Goal: Task Accomplishment & Management: Manage account settings

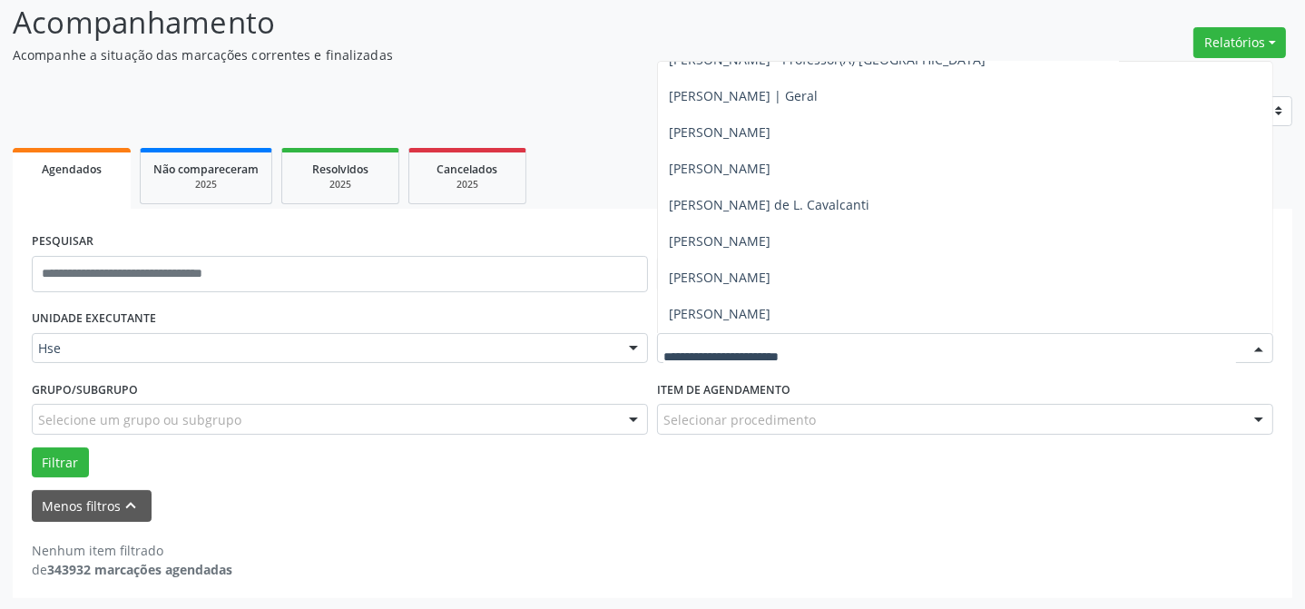
scroll to position [12232, 0]
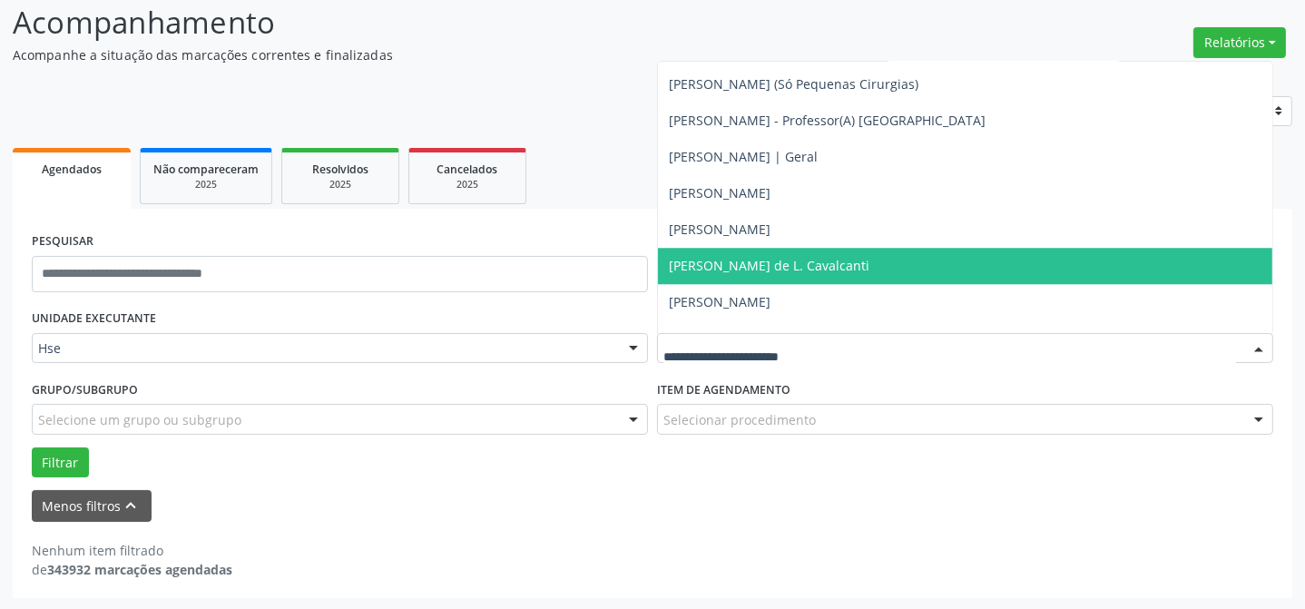
click at [897, 261] on span "[PERSON_NAME] de L. Cavalcanti" at bounding box center [965, 266] width 615 height 36
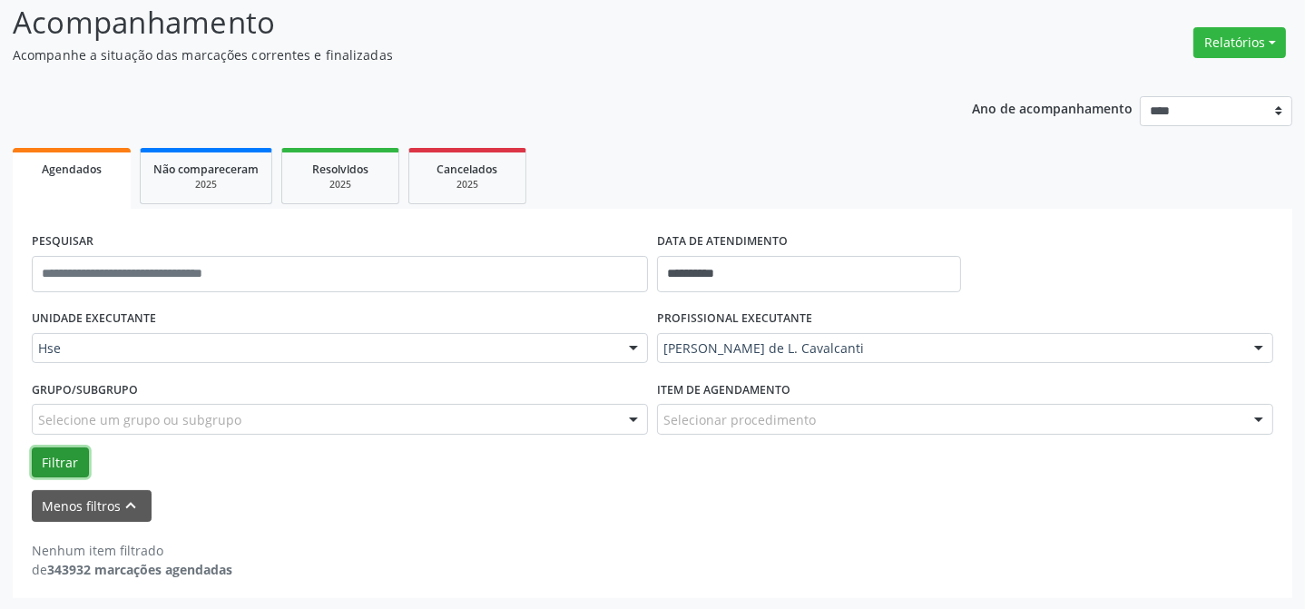
click at [51, 469] on button "Filtrar" at bounding box center [60, 463] width 57 height 31
click at [58, 457] on button "Filtrar" at bounding box center [60, 463] width 57 height 31
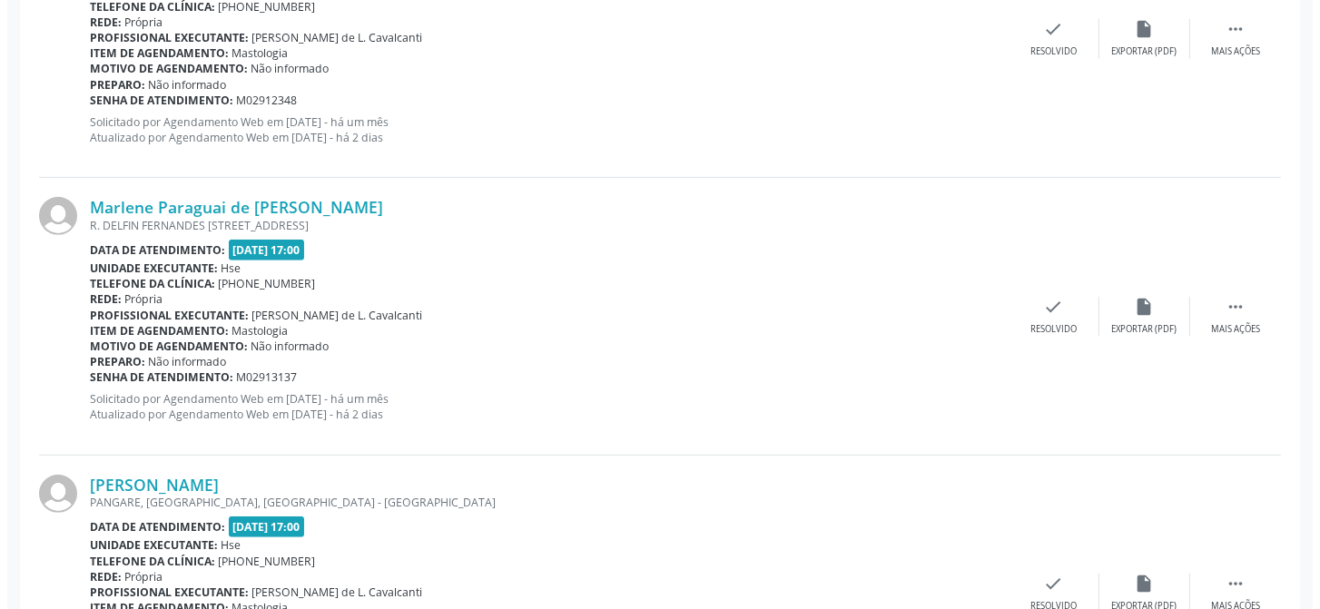
scroll to position [1114, 0]
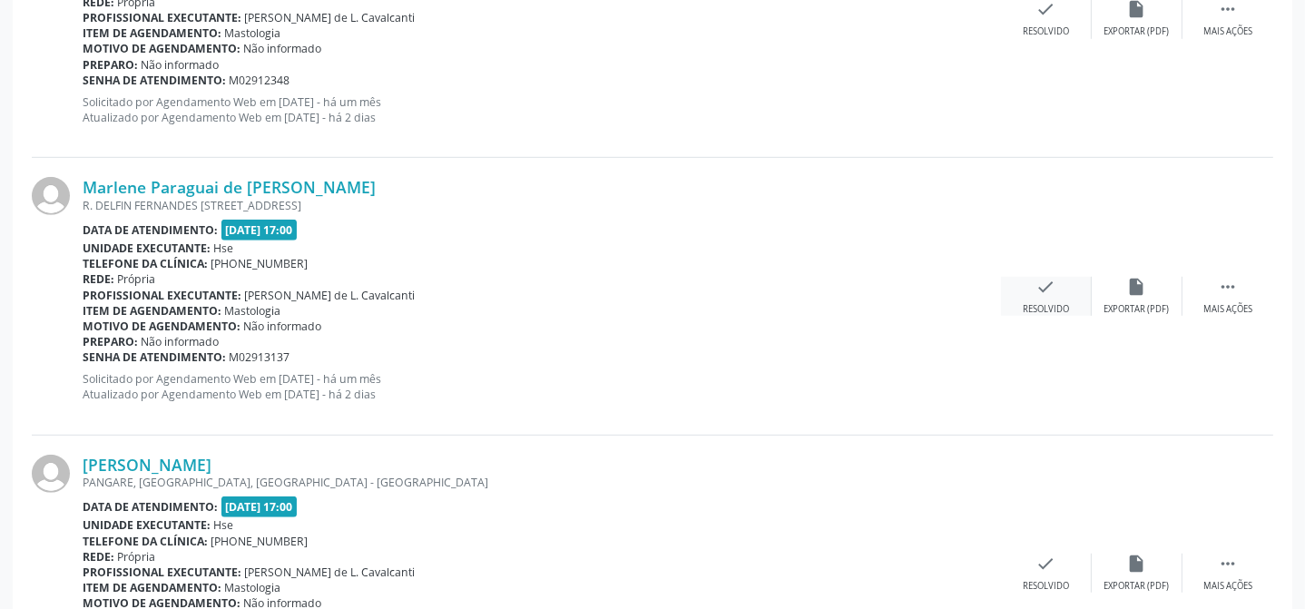
click at [1048, 296] on div "check Resolvido" at bounding box center [1046, 296] width 91 height 39
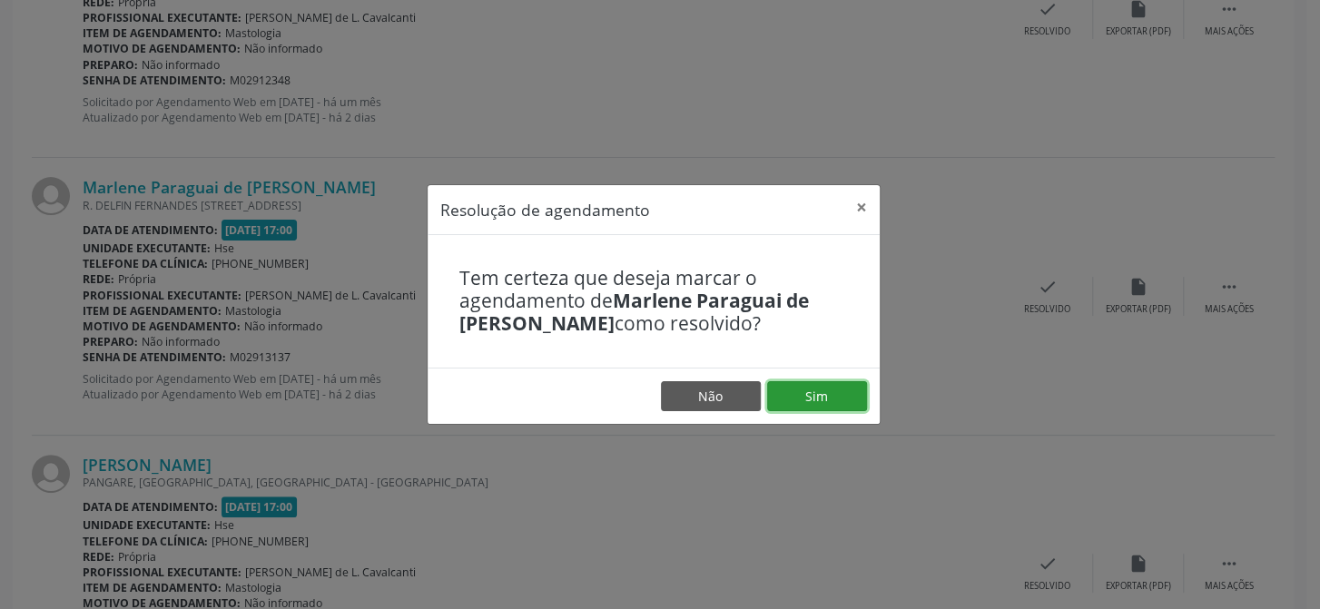
click at [797, 399] on button "Sim" at bounding box center [817, 396] width 100 height 31
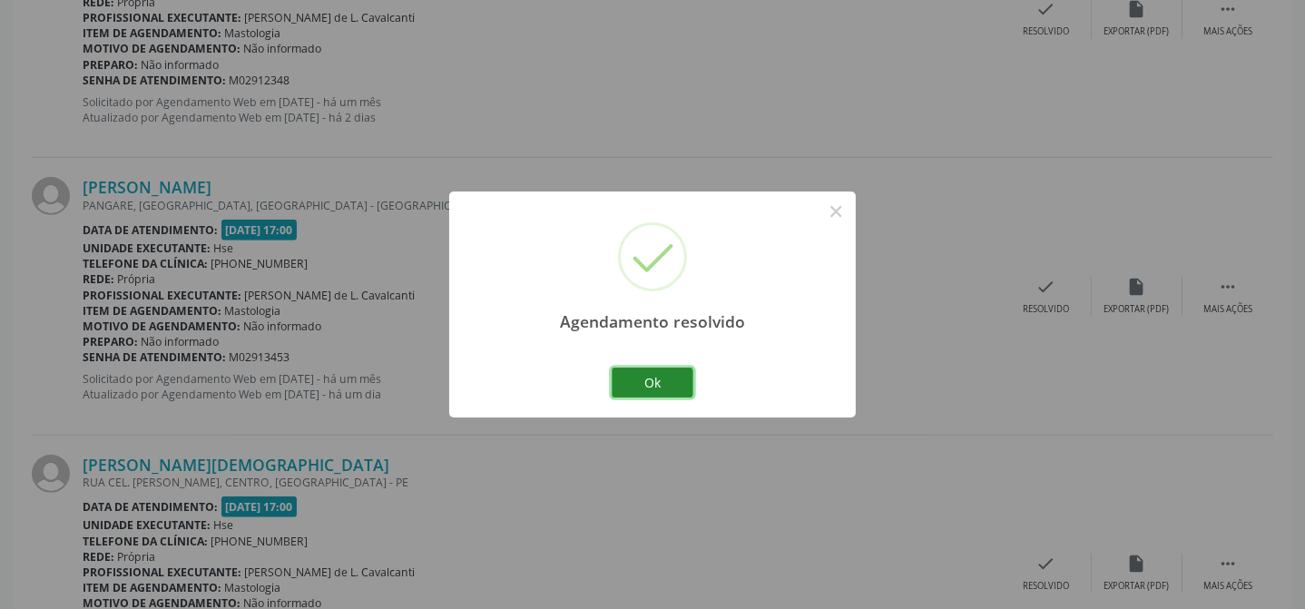
click at [673, 381] on button "Ok" at bounding box center [653, 383] width 82 height 31
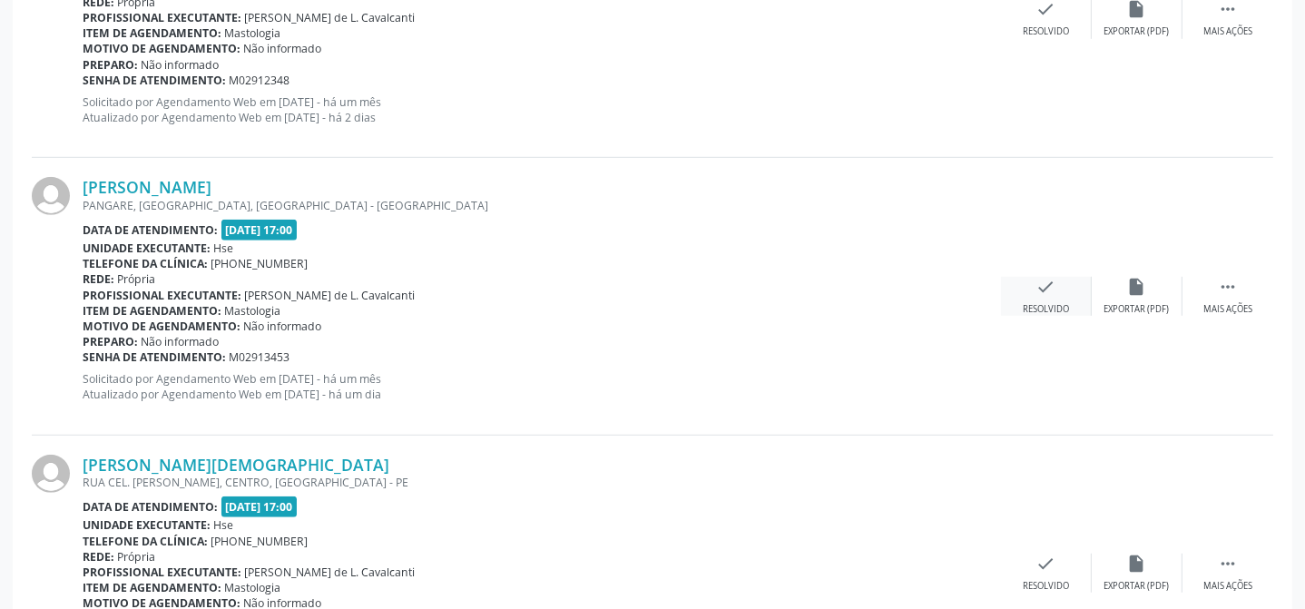
click at [1069, 295] on div "check Resolvido" at bounding box center [1046, 296] width 91 height 39
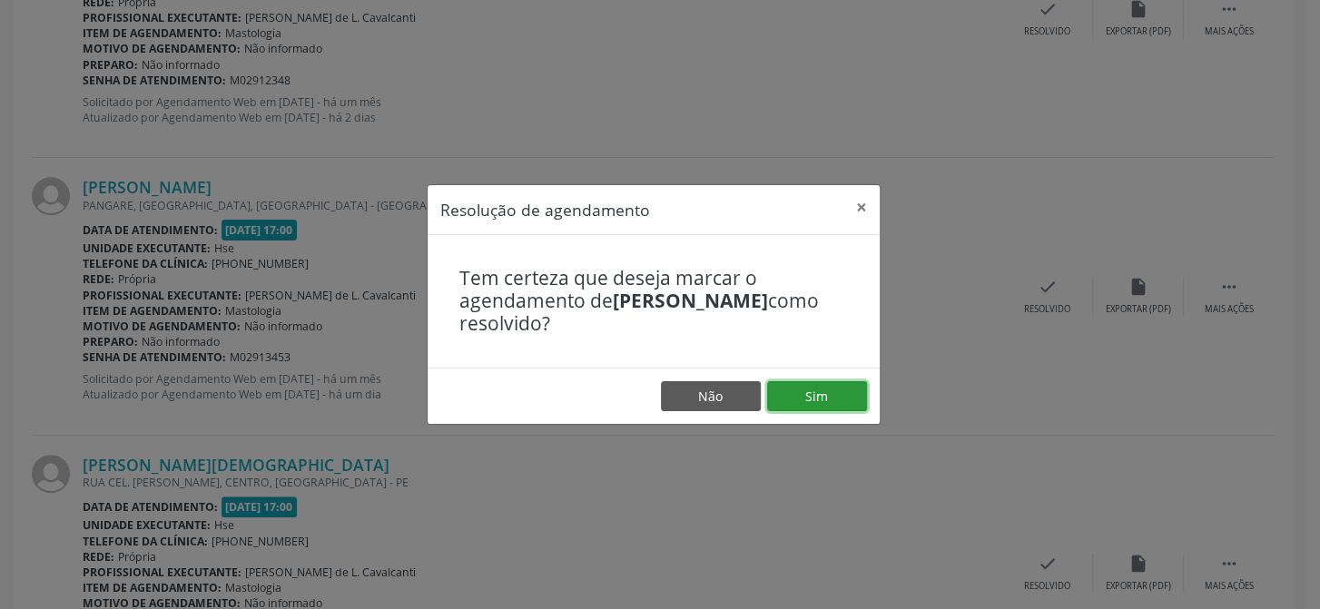
click at [840, 394] on button "Sim" at bounding box center [817, 396] width 100 height 31
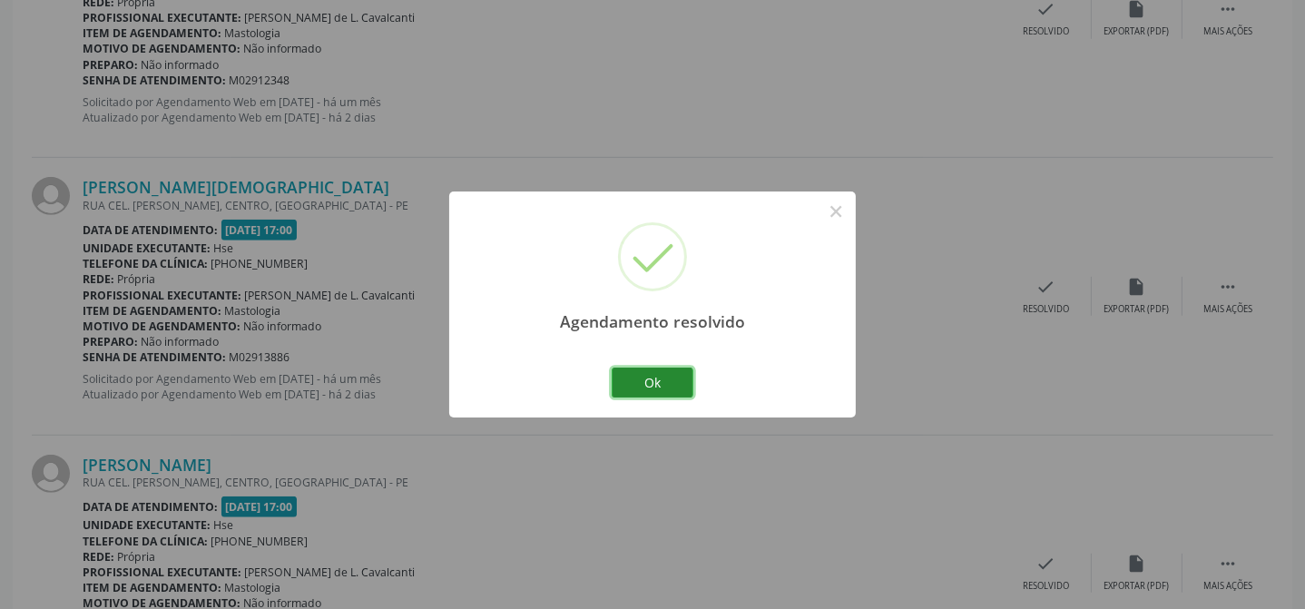
click at [683, 381] on button "Ok" at bounding box center [653, 383] width 82 height 31
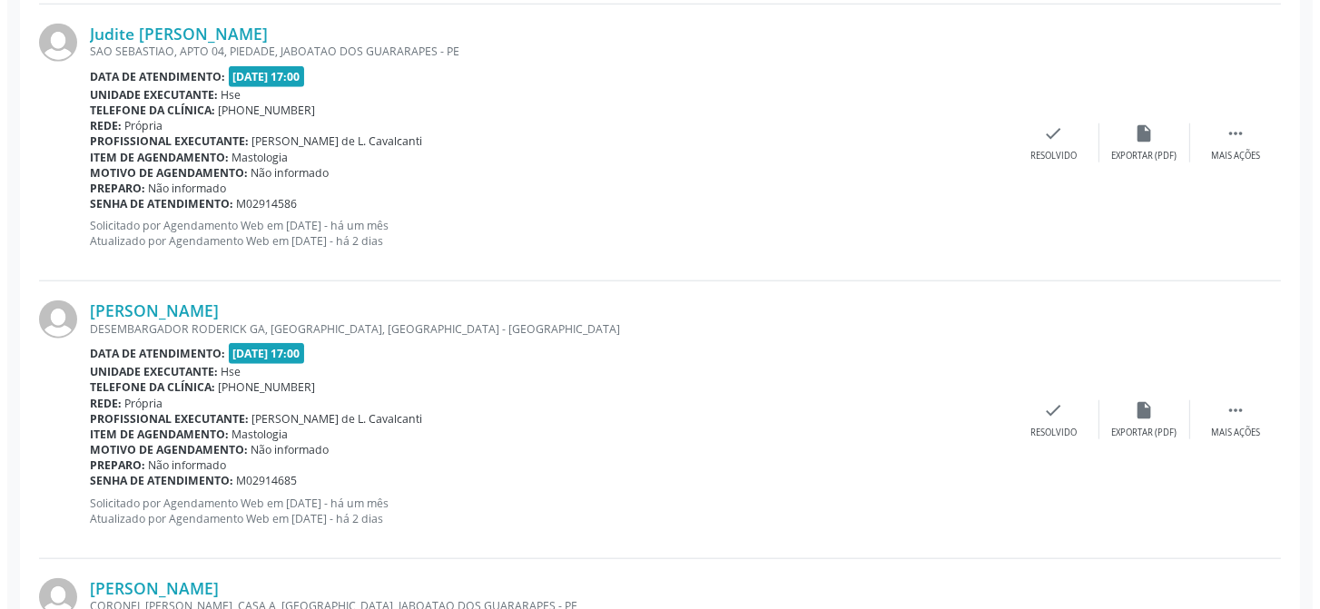
scroll to position [1856, 0]
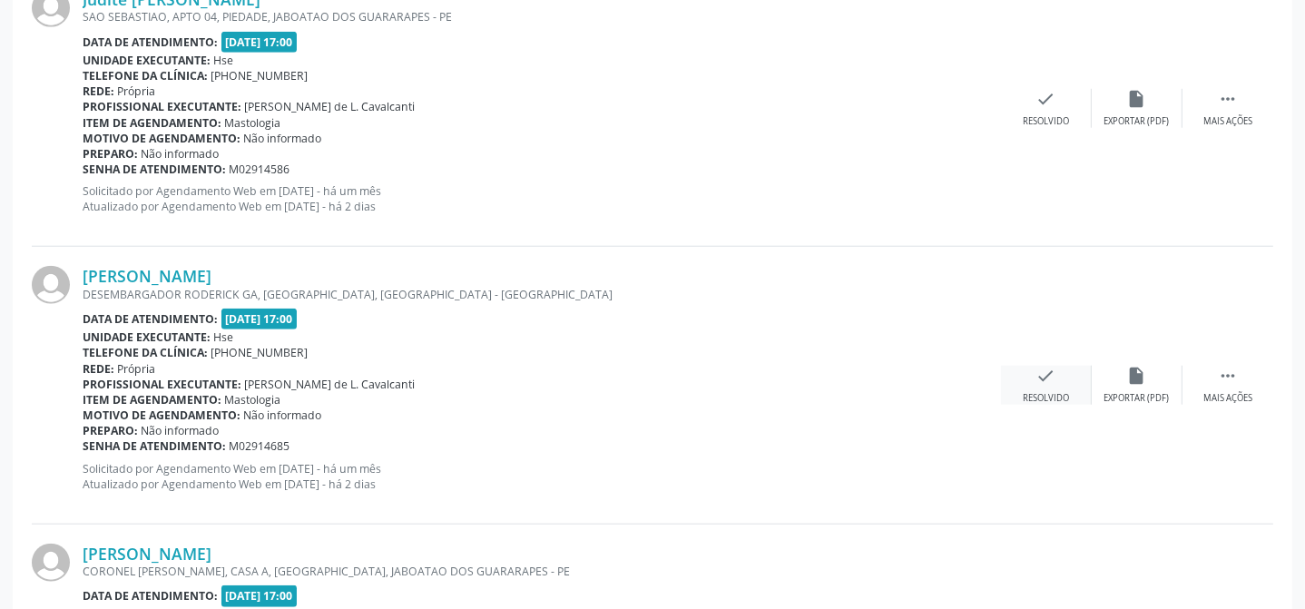
click at [1066, 384] on div "check Resolvido" at bounding box center [1046, 385] width 91 height 39
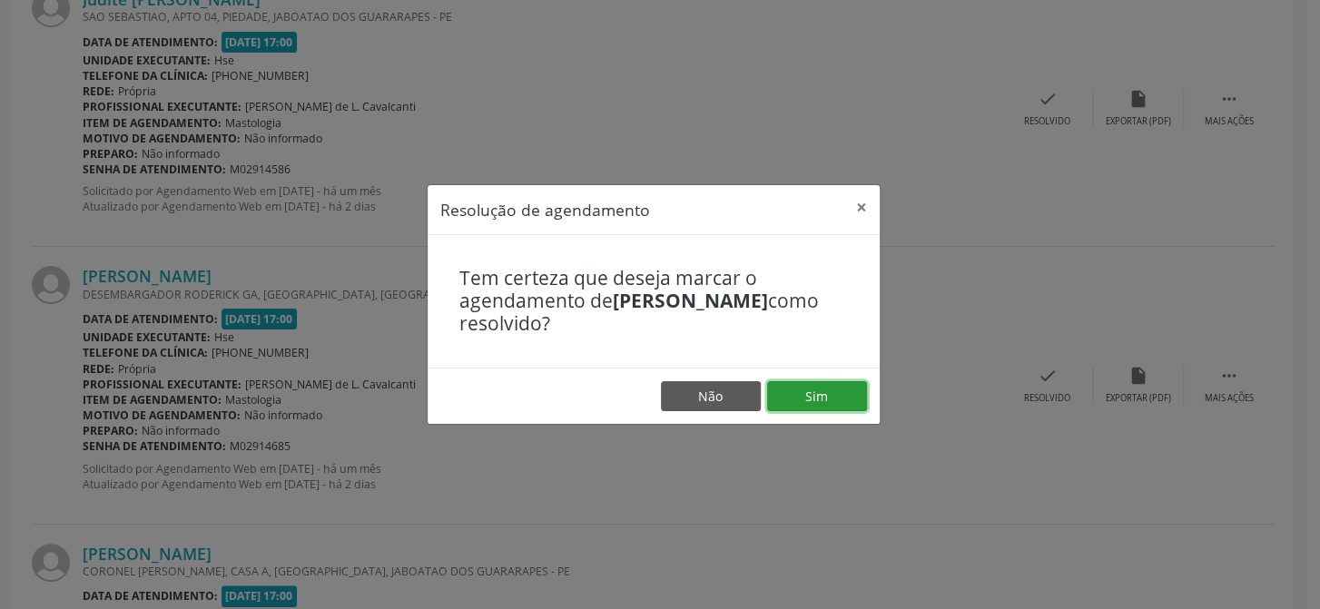
click at [830, 390] on button "Sim" at bounding box center [817, 396] width 100 height 31
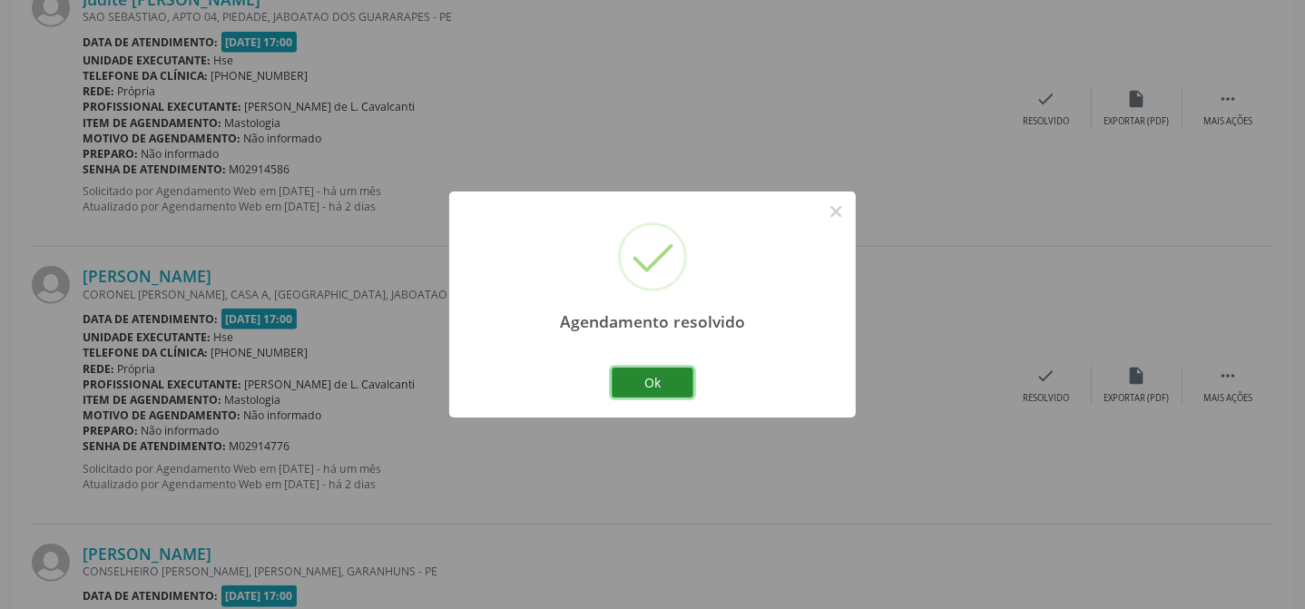
click at [670, 378] on button "Ok" at bounding box center [653, 383] width 82 height 31
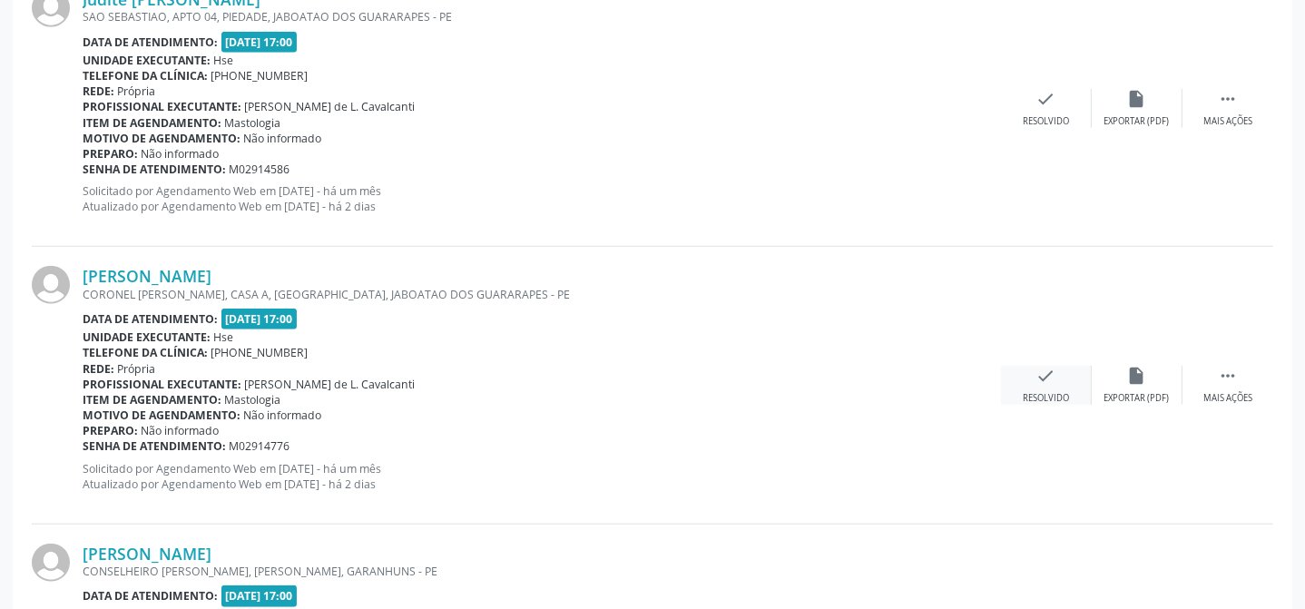
click at [1042, 392] on div "Resolvido" at bounding box center [1046, 398] width 46 height 13
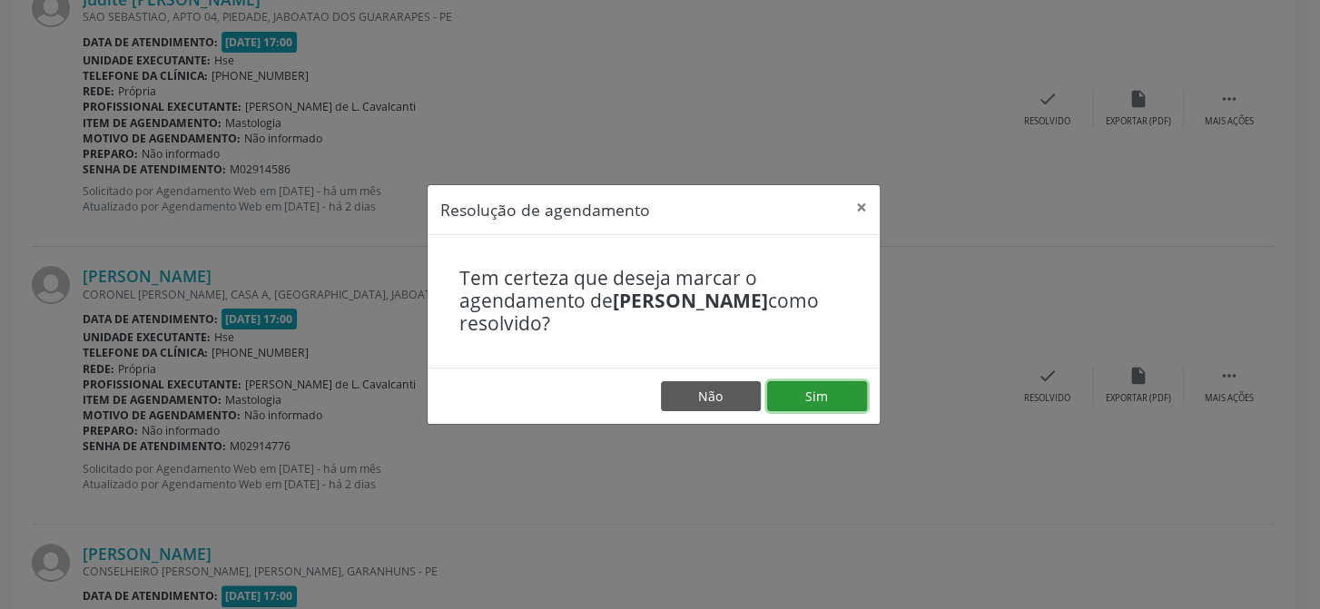
click at [823, 396] on button "Sim" at bounding box center [817, 396] width 100 height 31
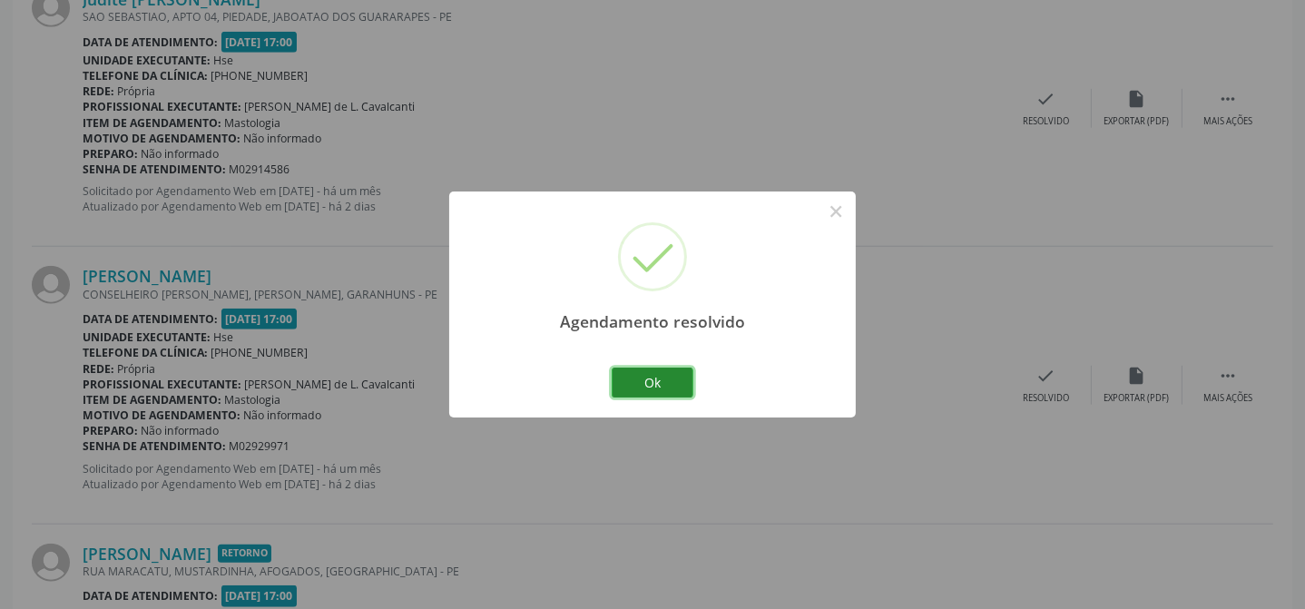
click at [667, 384] on button "Ok" at bounding box center [653, 383] width 82 height 31
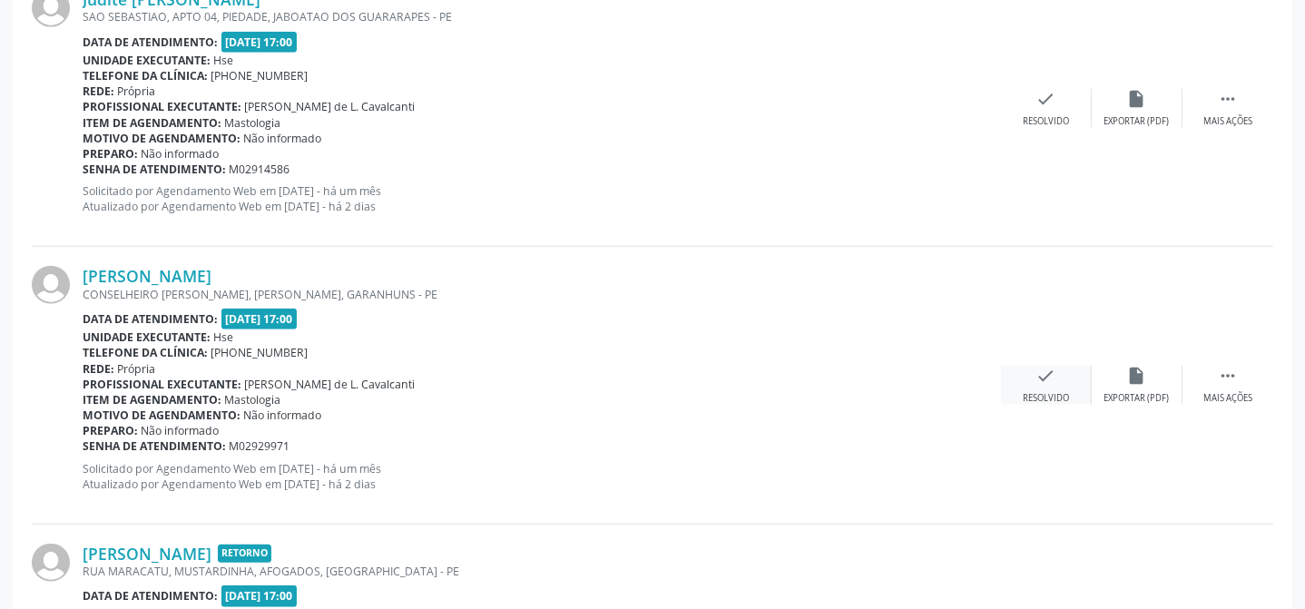
click at [1048, 384] on div "check Resolvido" at bounding box center [1046, 385] width 91 height 39
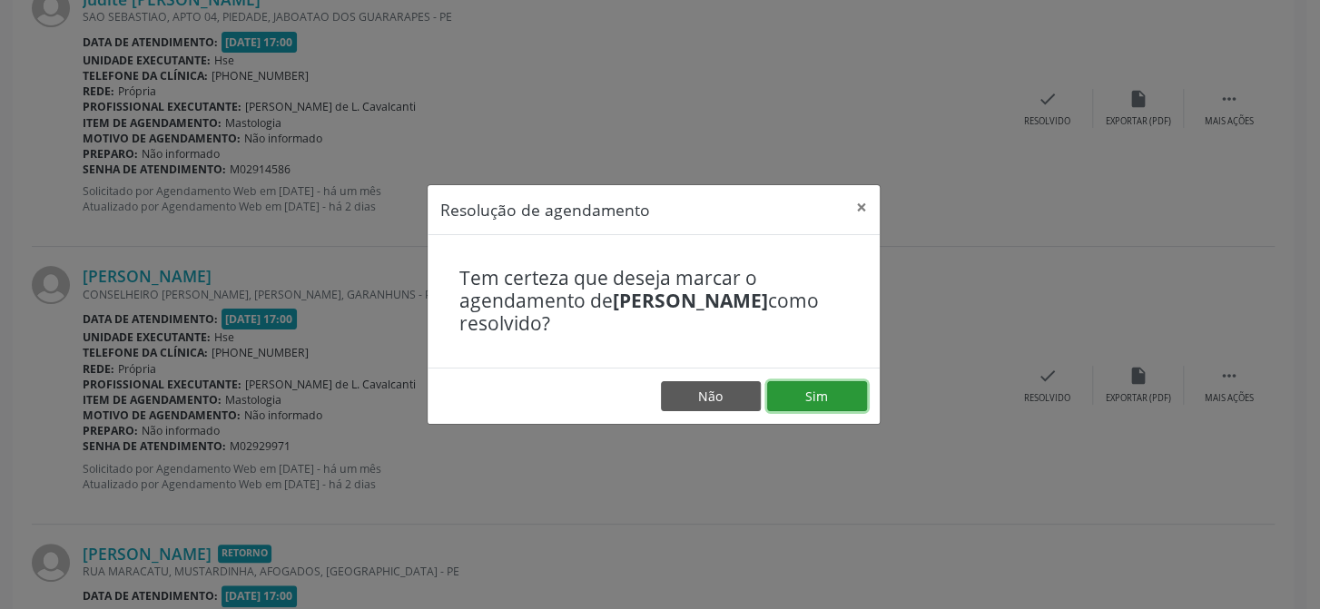
click at [841, 398] on button "Sim" at bounding box center [817, 396] width 100 height 31
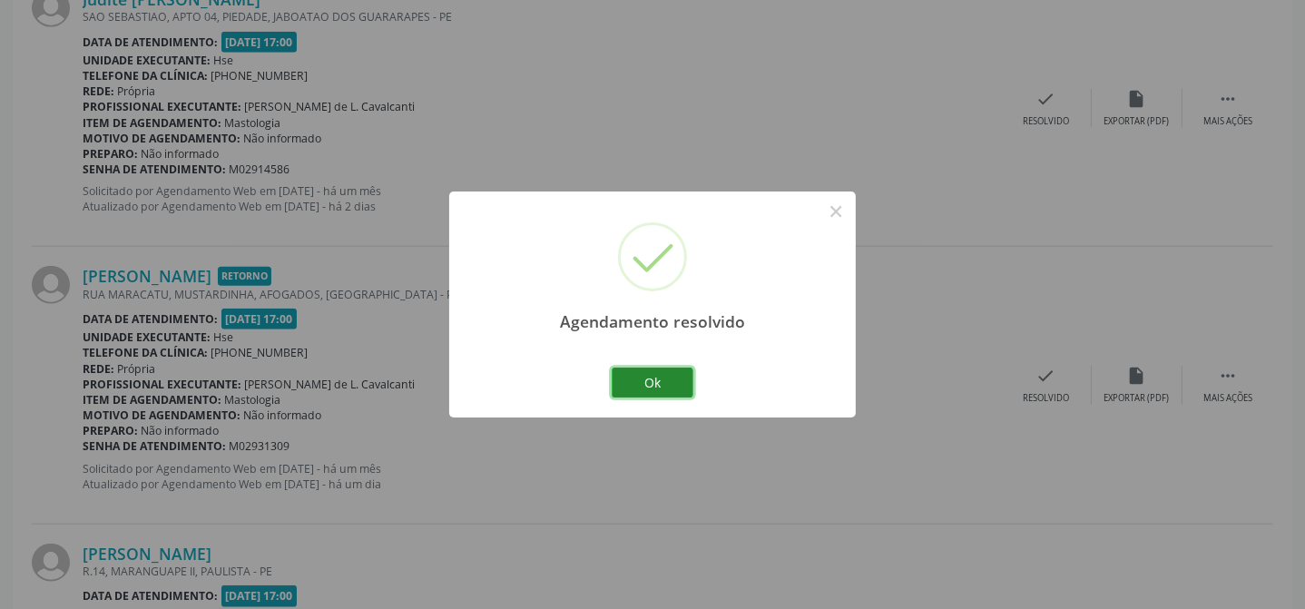
click at [673, 386] on button "Ok" at bounding box center [653, 383] width 82 height 31
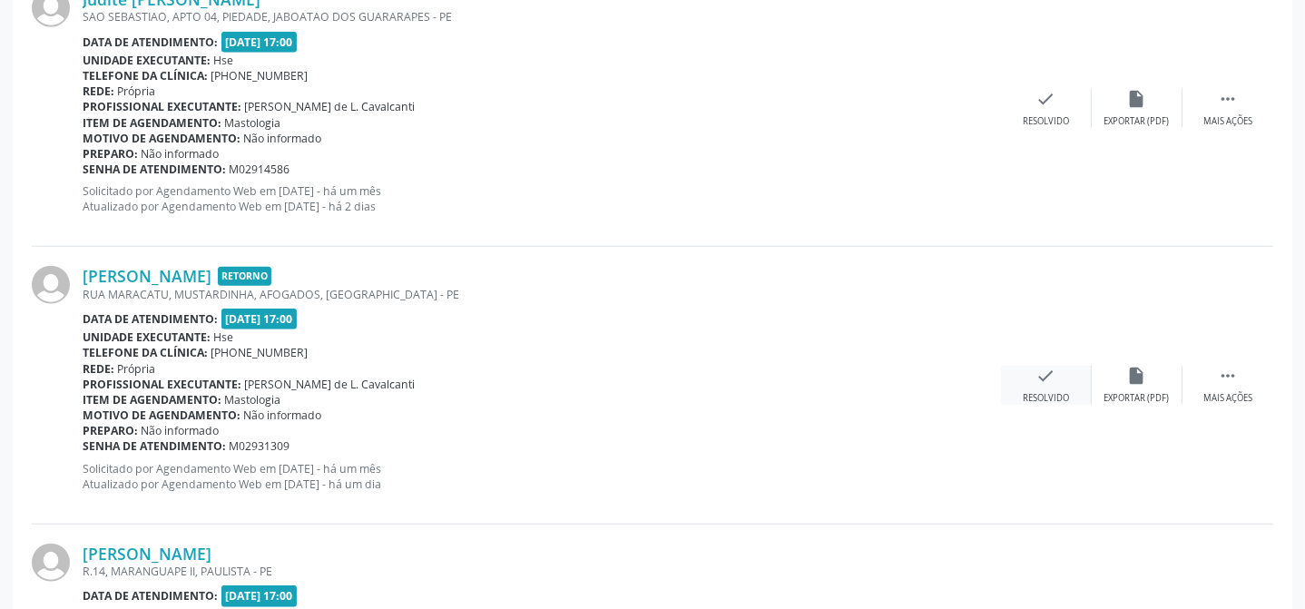
click at [1044, 376] on icon "check" at bounding box center [1047, 376] width 20 height 20
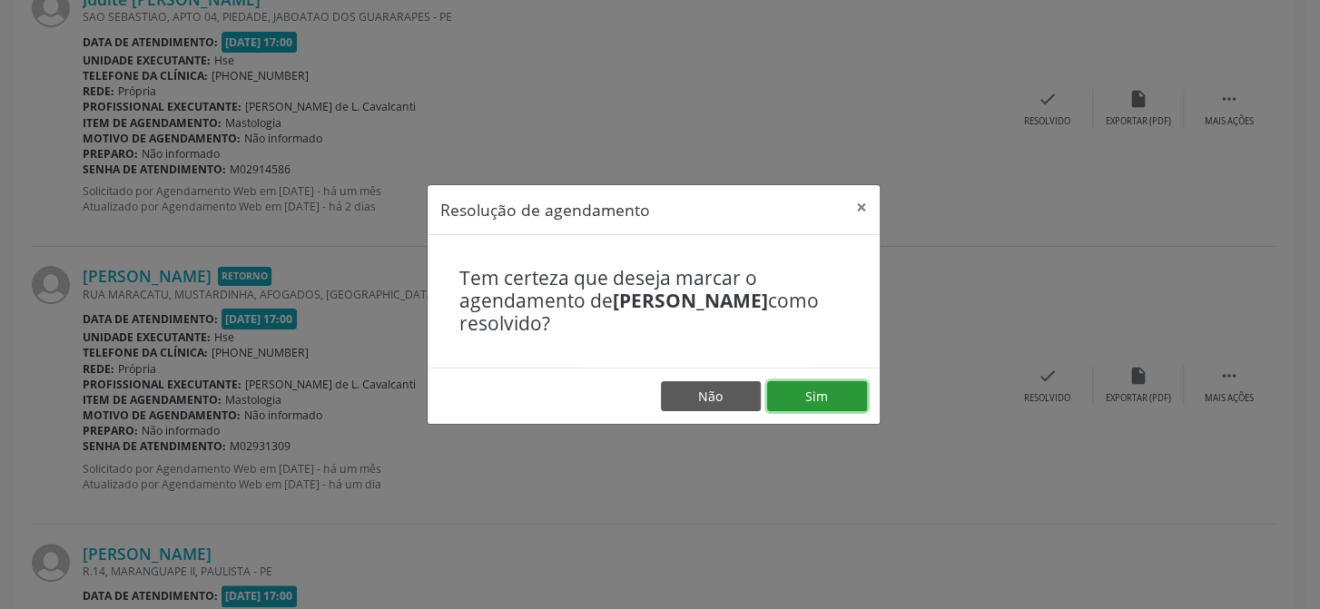
click at [849, 401] on button "Sim" at bounding box center [817, 396] width 100 height 31
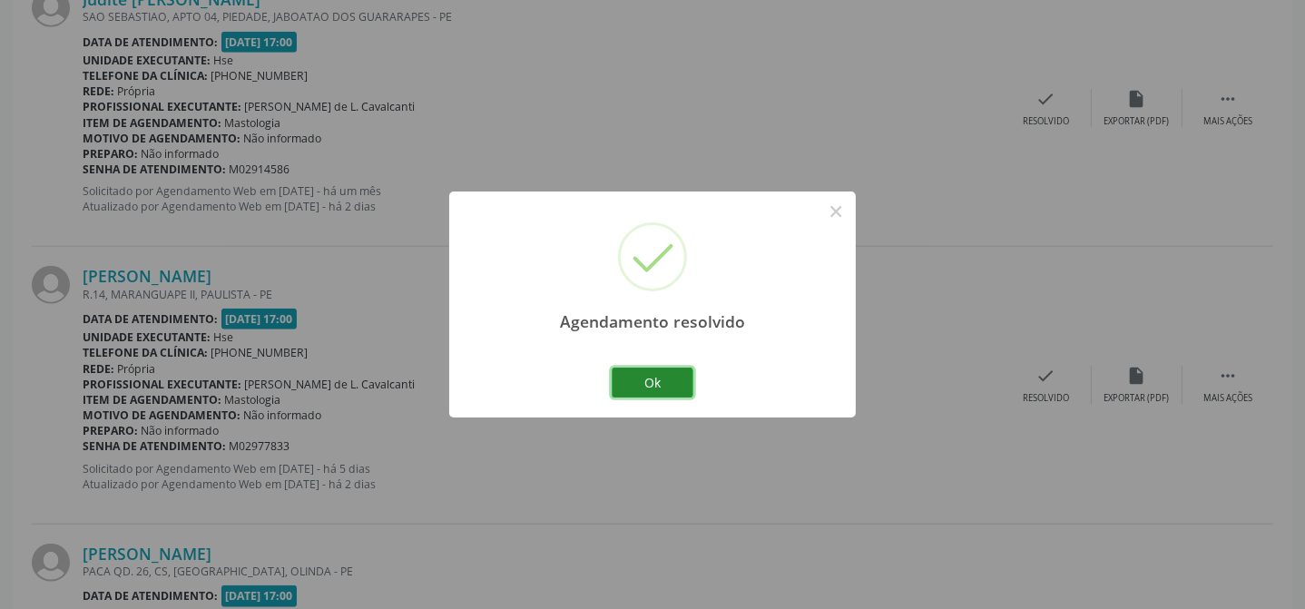
click at [668, 381] on button "Ok" at bounding box center [653, 383] width 82 height 31
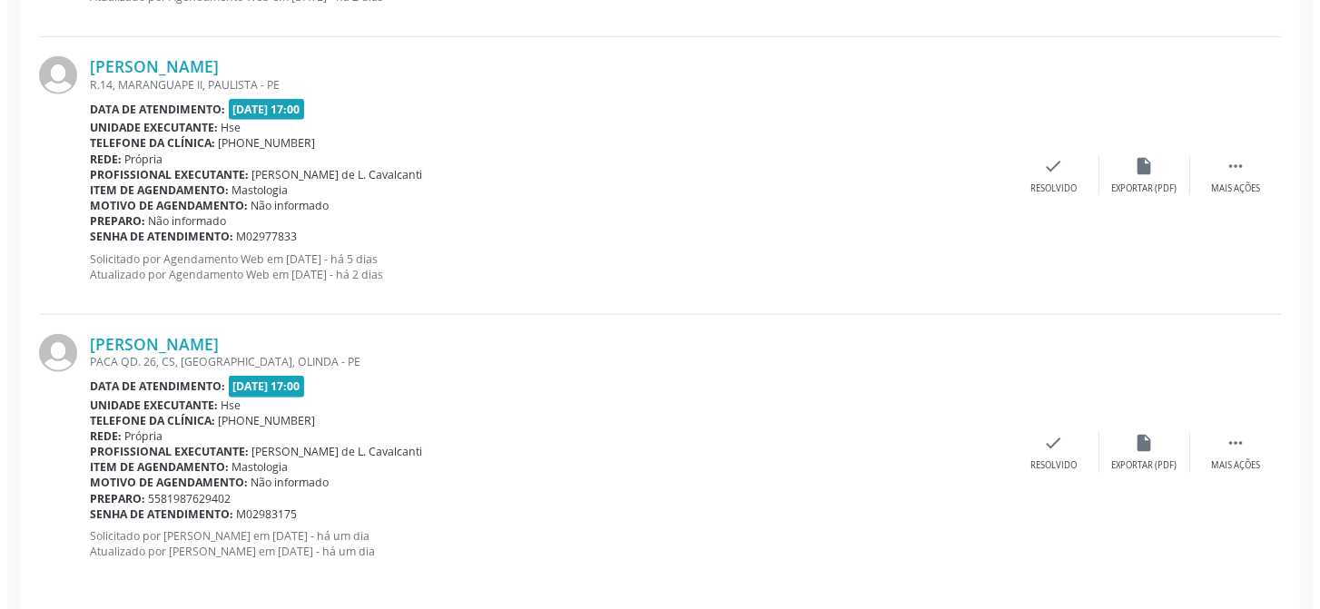
scroll to position [2077, 0]
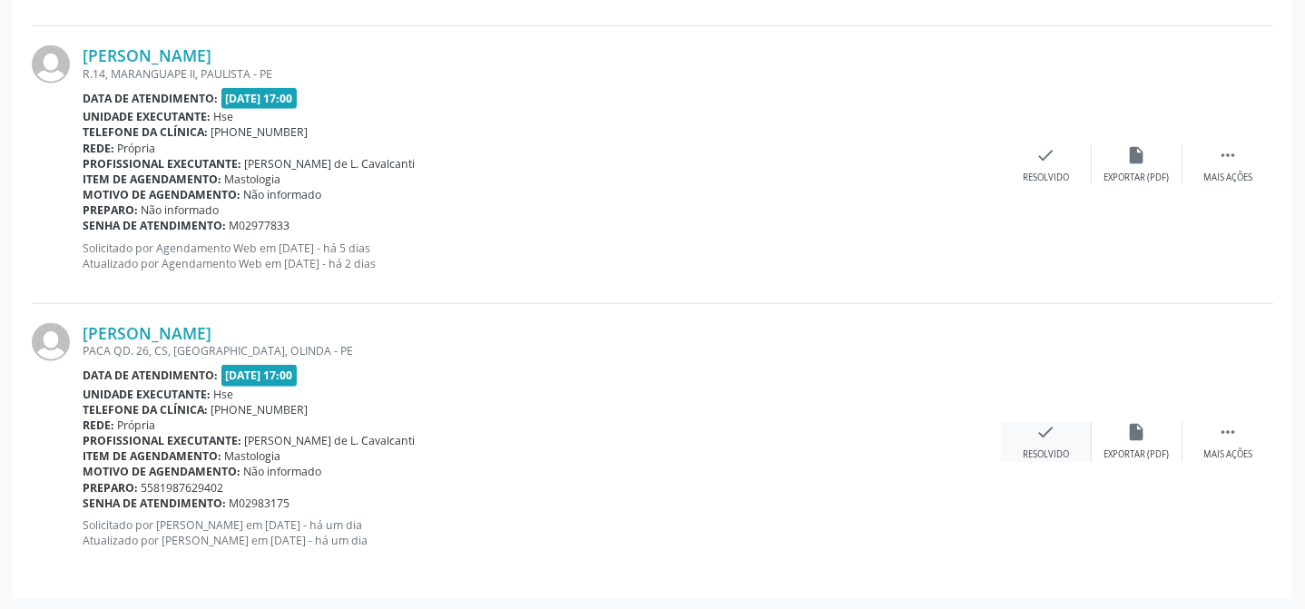
click at [1048, 426] on icon "check" at bounding box center [1047, 432] width 20 height 20
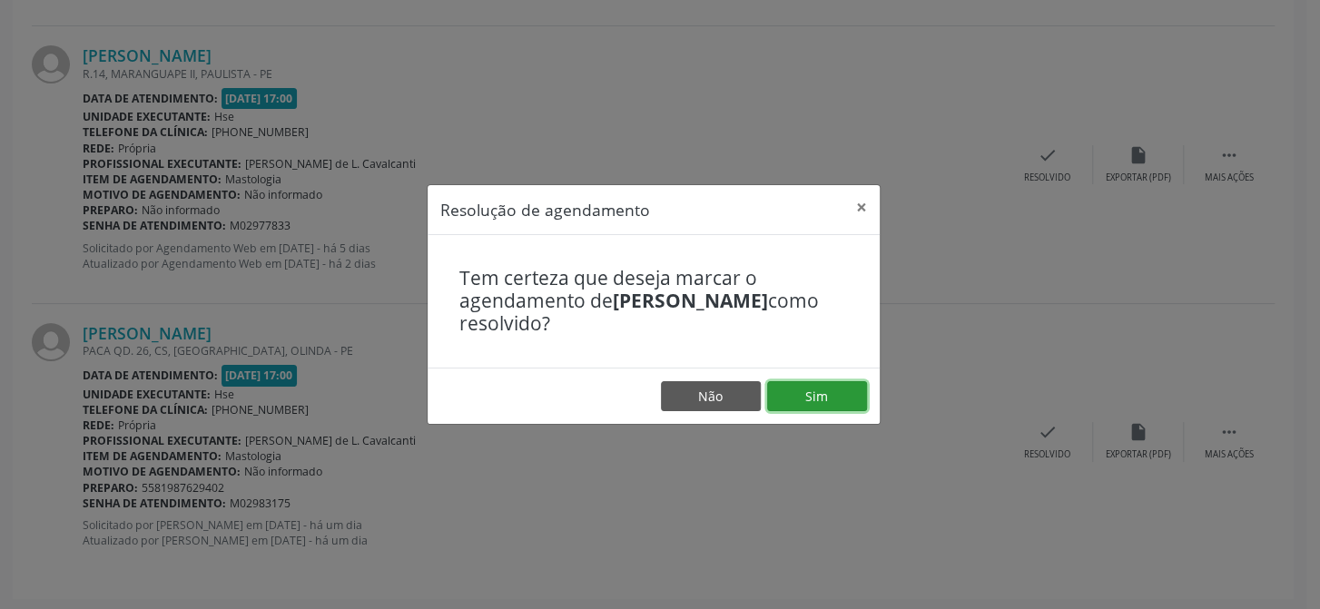
click at [815, 396] on button "Sim" at bounding box center [817, 396] width 100 height 31
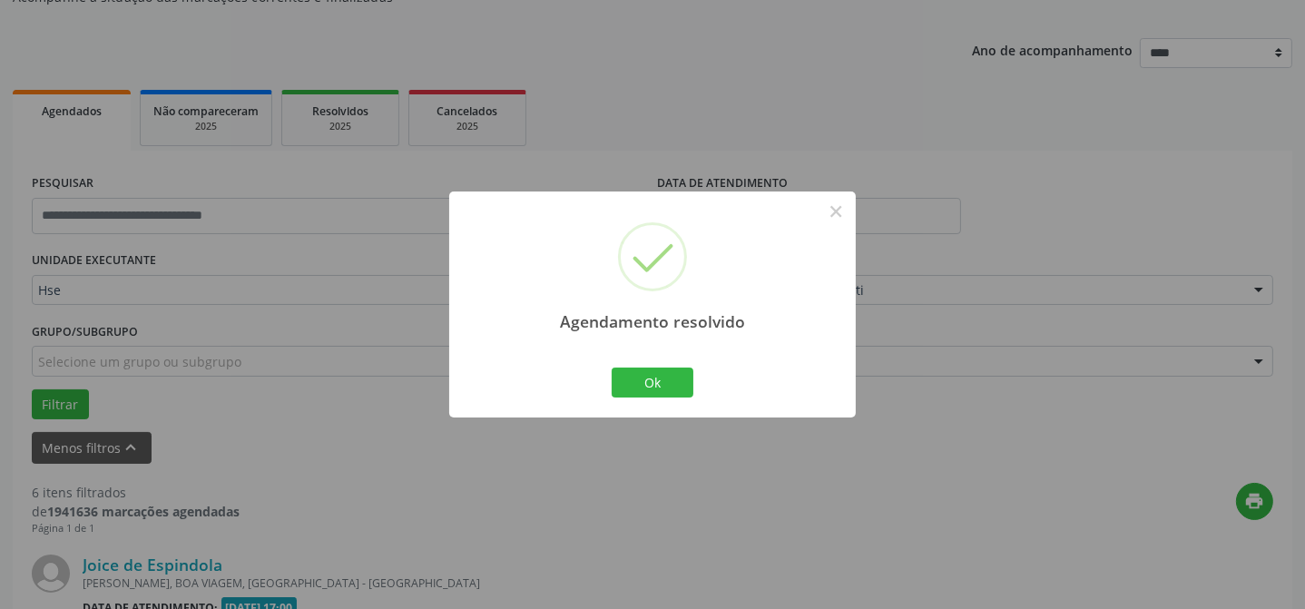
scroll to position [1800, 0]
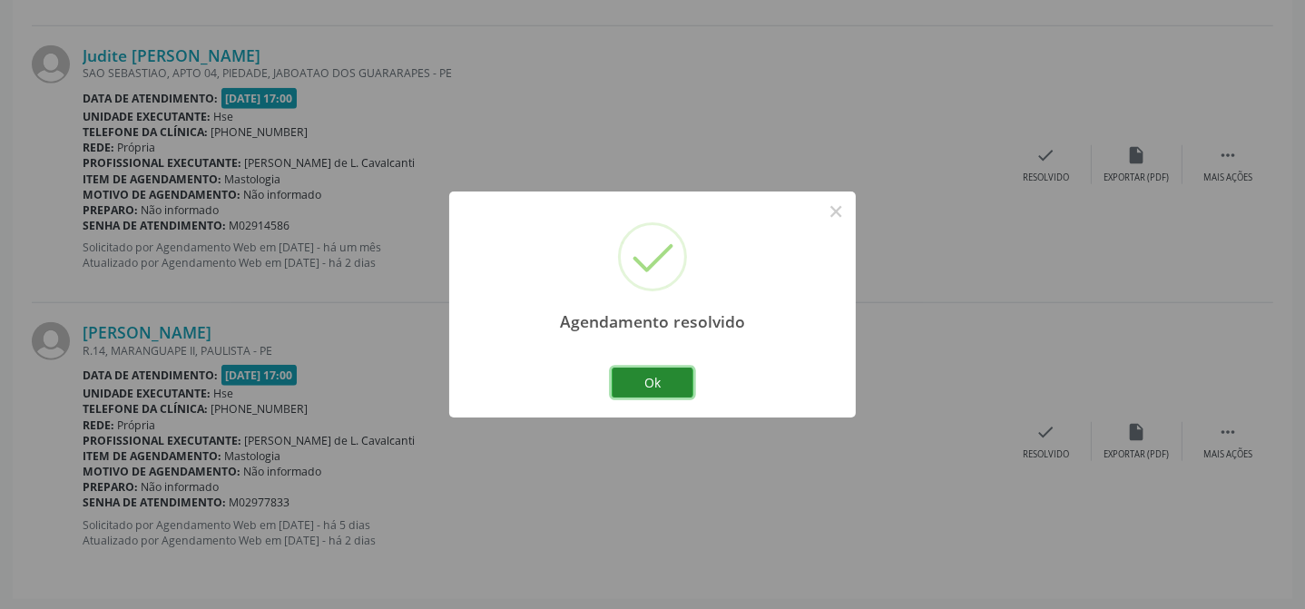
click at [666, 394] on button "Ok" at bounding box center [653, 383] width 82 height 31
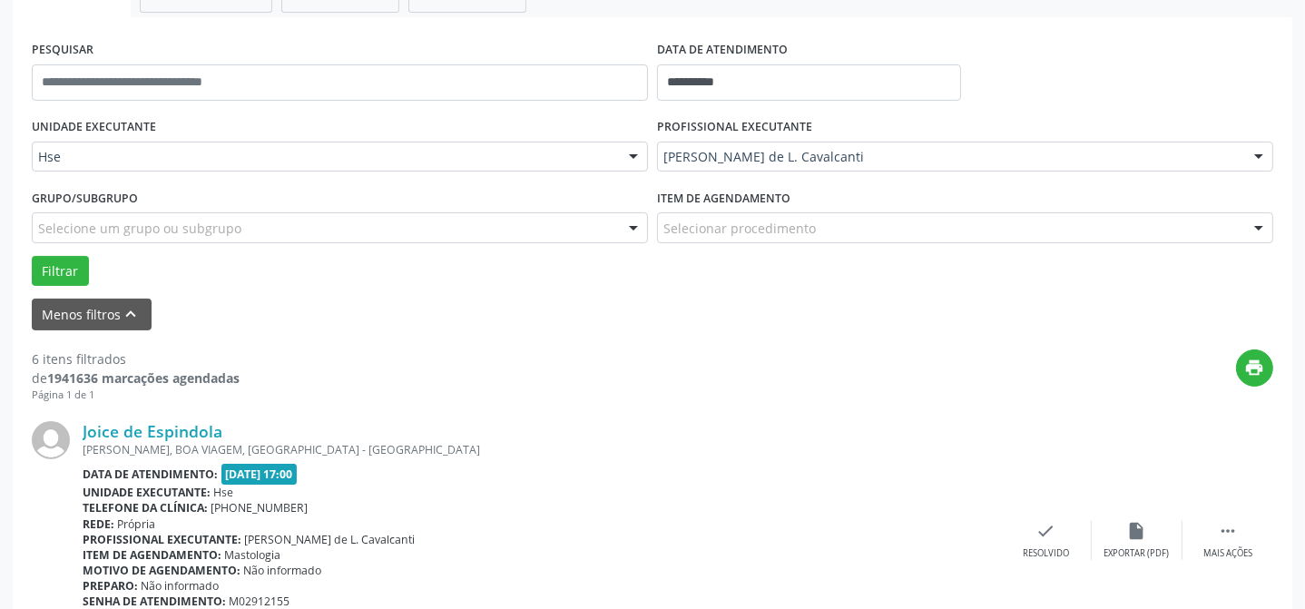
scroll to position [563, 0]
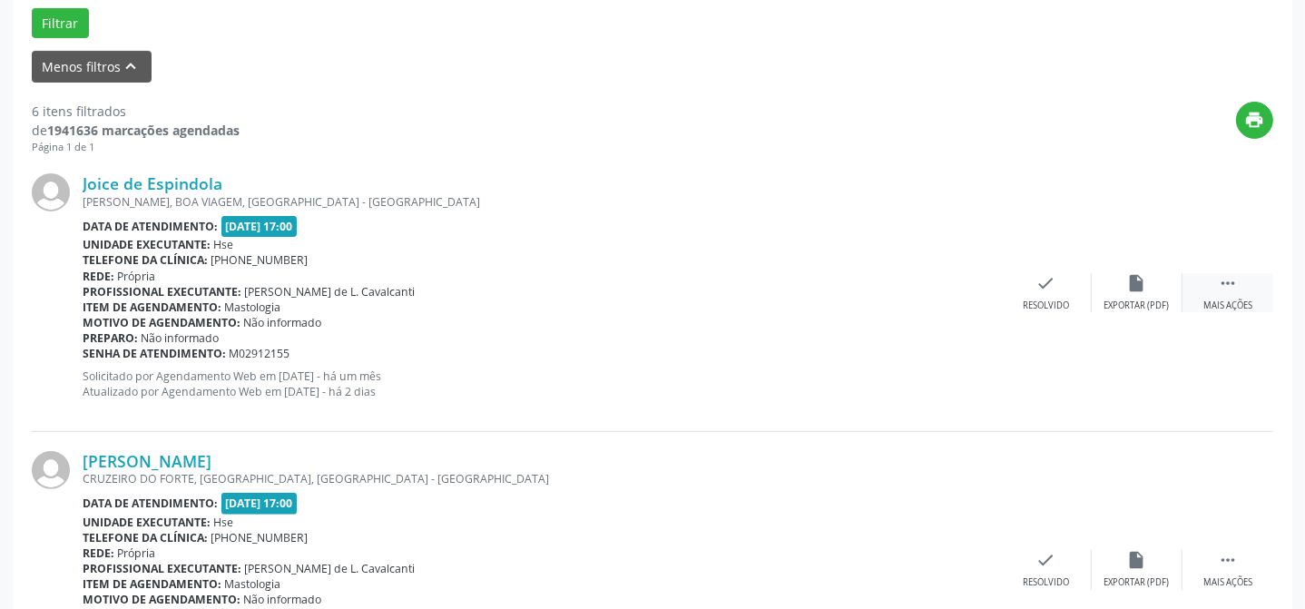
click at [1247, 283] on div " Mais ações" at bounding box center [1228, 292] width 91 height 39
click at [1156, 300] on div "Não compareceu" at bounding box center [1136, 306] width 77 height 13
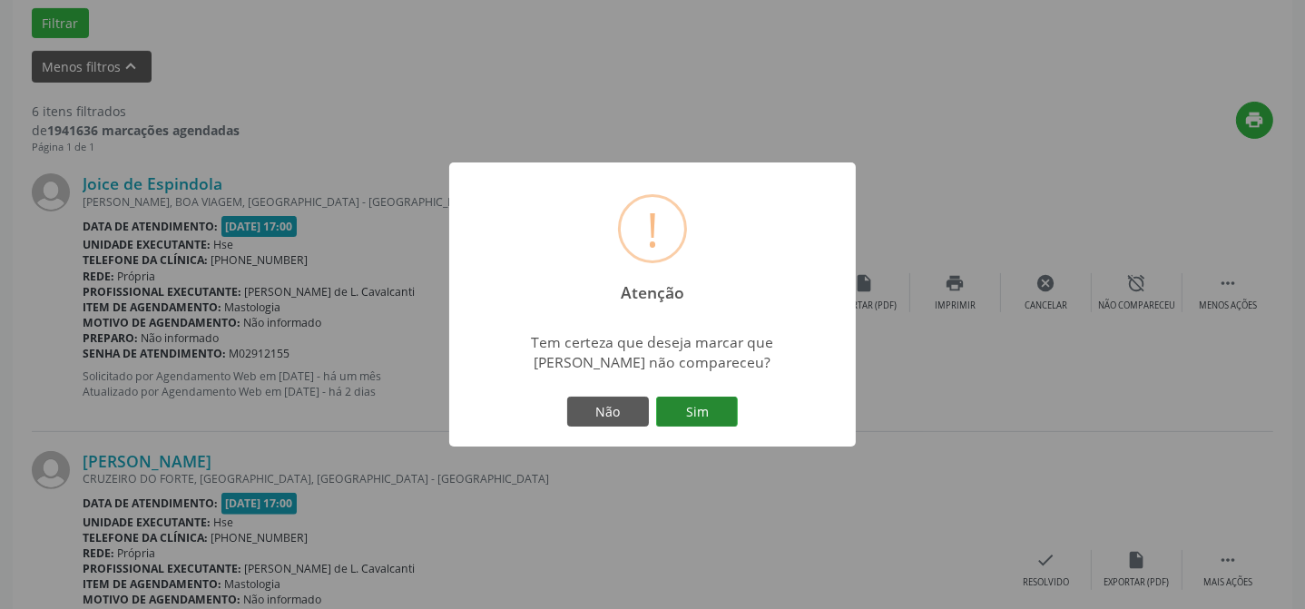
click at [696, 417] on button "Sim" at bounding box center [697, 412] width 82 height 31
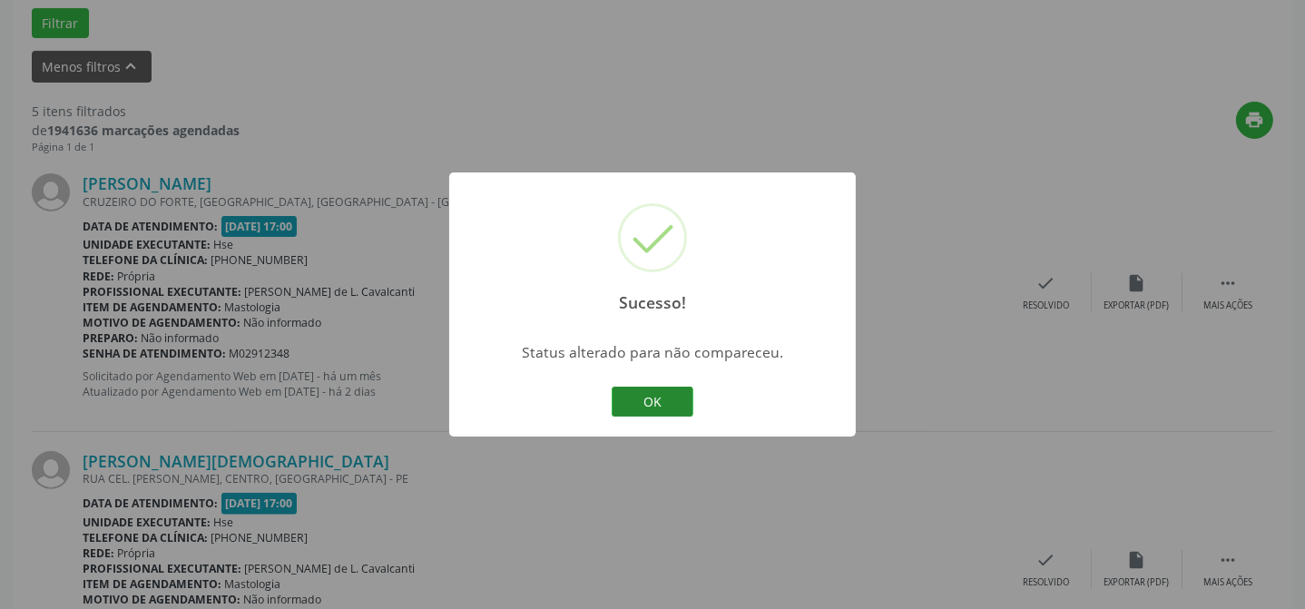
click at [682, 406] on button "OK" at bounding box center [653, 402] width 82 height 31
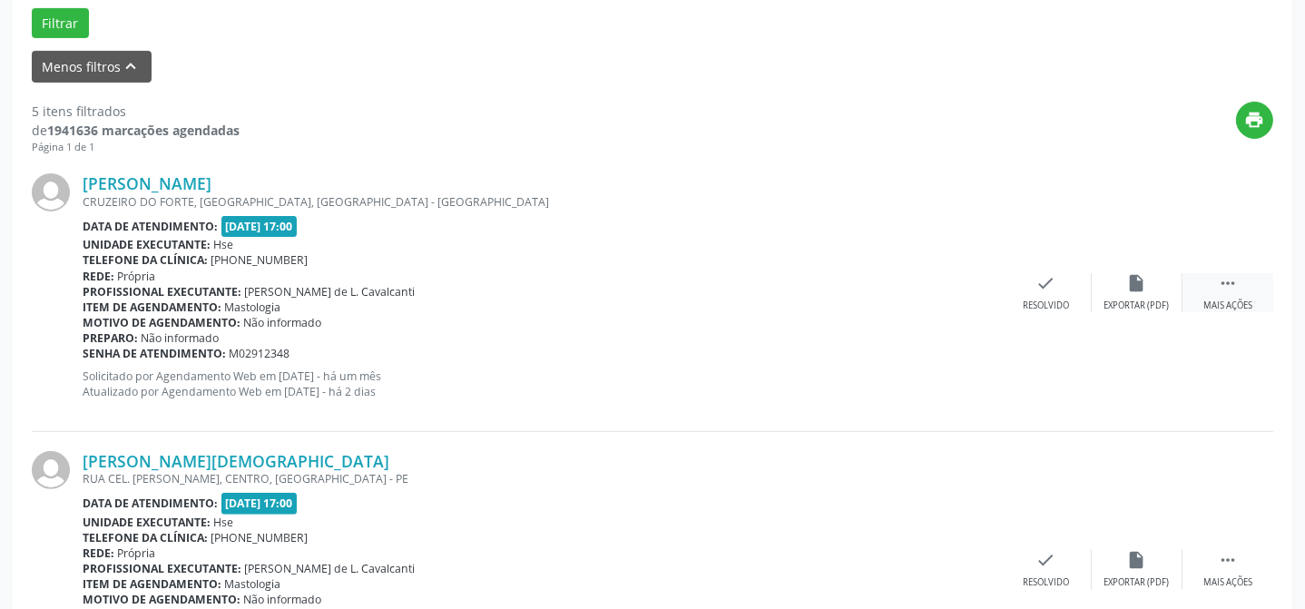
click at [1237, 291] on icon "" at bounding box center [1228, 283] width 20 height 20
click at [1139, 296] on div "alarm_off Não compareceu" at bounding box center [1137, 292] width 91 height 39
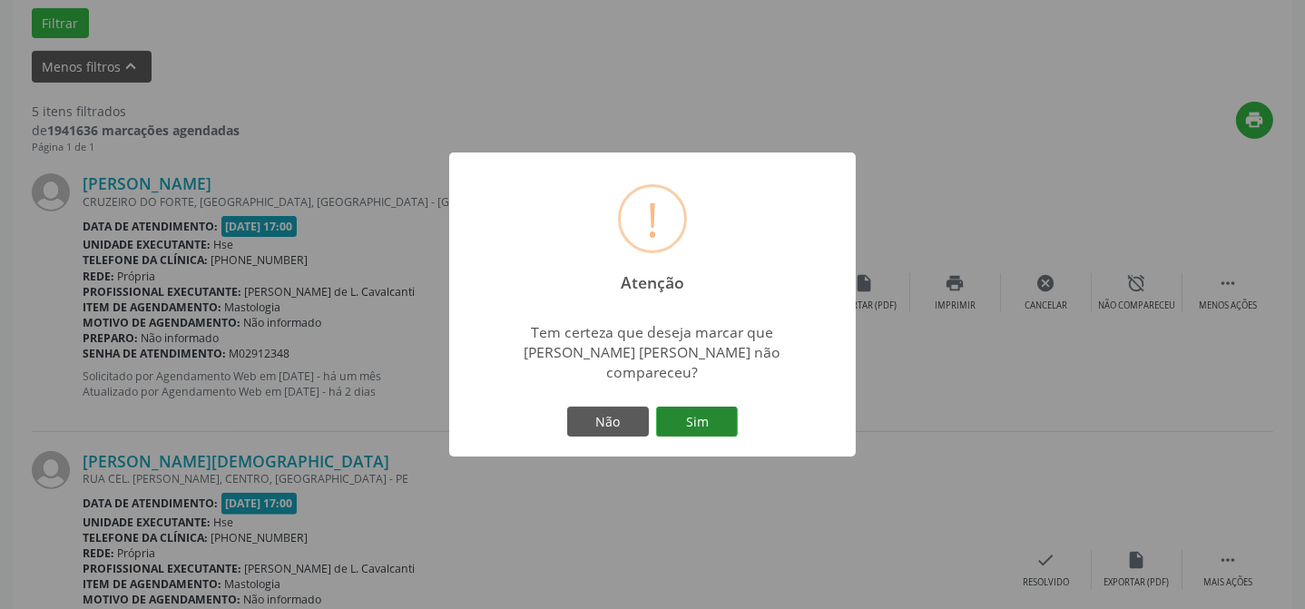
click at [703, 407] on button "Sim" at bounding box center [697, 422] width 82 height 31
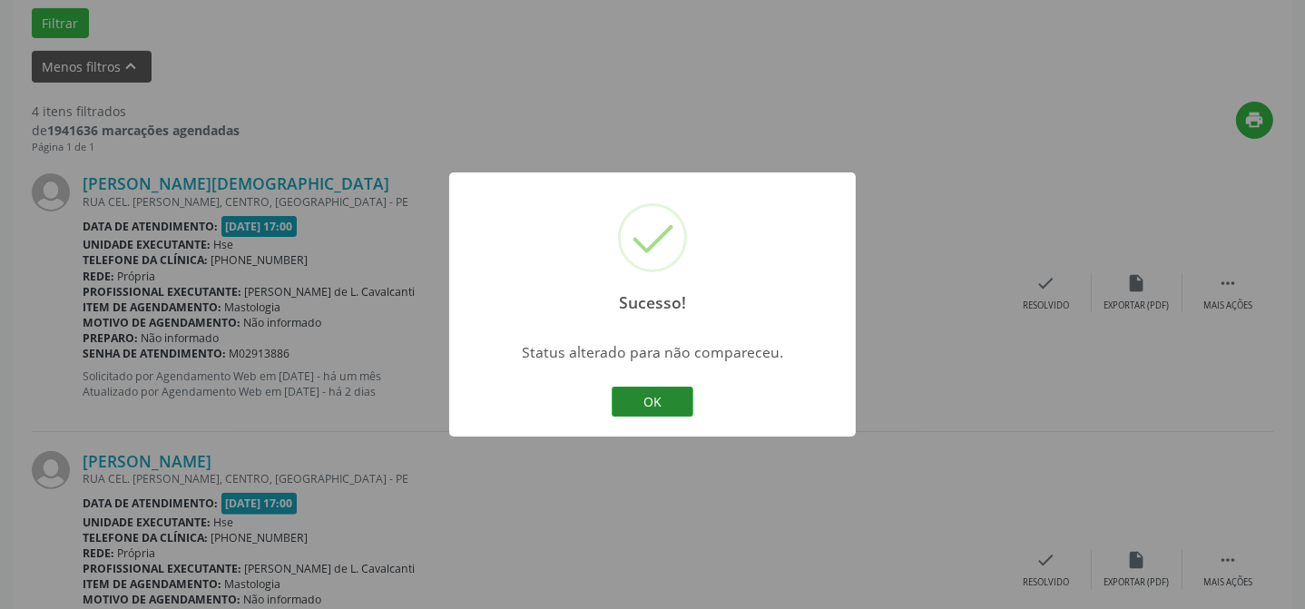
click at [675, 404] on button "OK" at bounding box center [653, 402] width 82 height 31
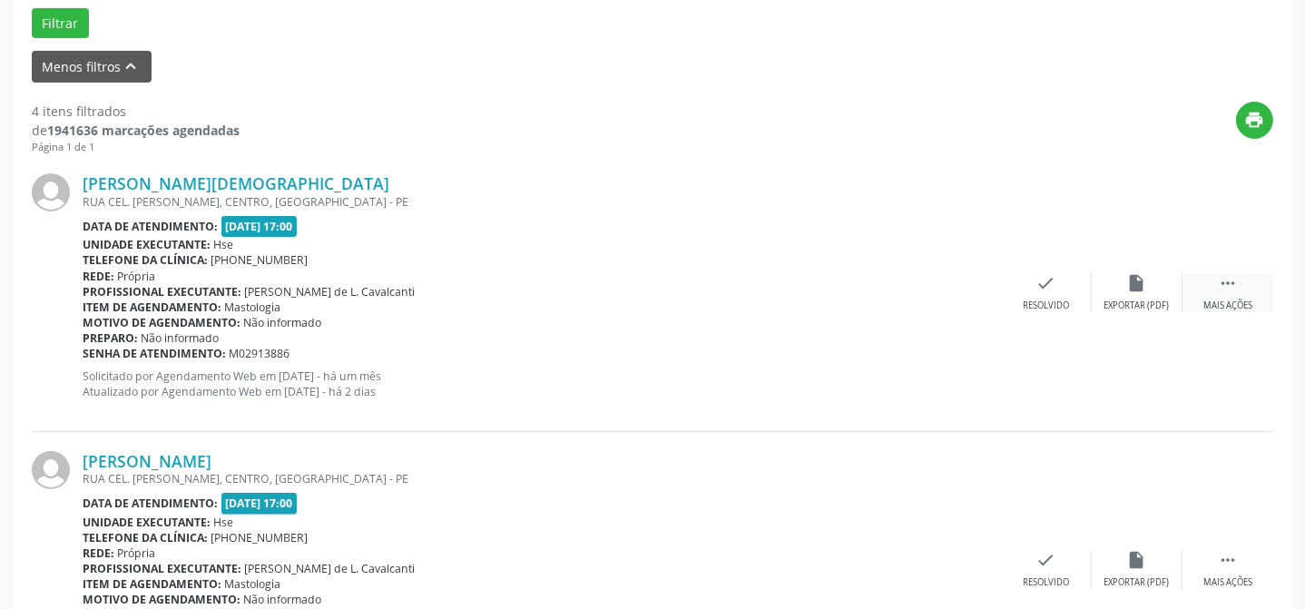
click at [1244, 289] on div " Mais ações" at bounding box center [1228, 292] width 91 height 39
click at [1128, 300] on div "Não compareceu" at bounding box center [1136, 306] width 77 height 13
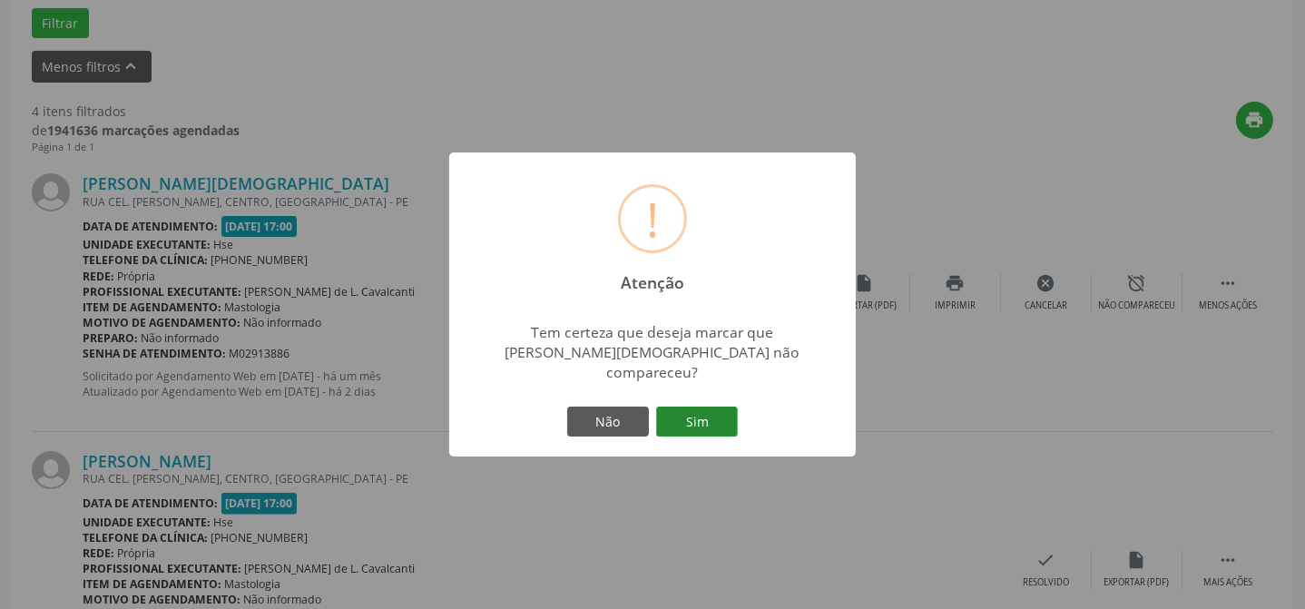
click at [697, 408] on button "Sim" at bounding box center [697, 422] width 82 height 31
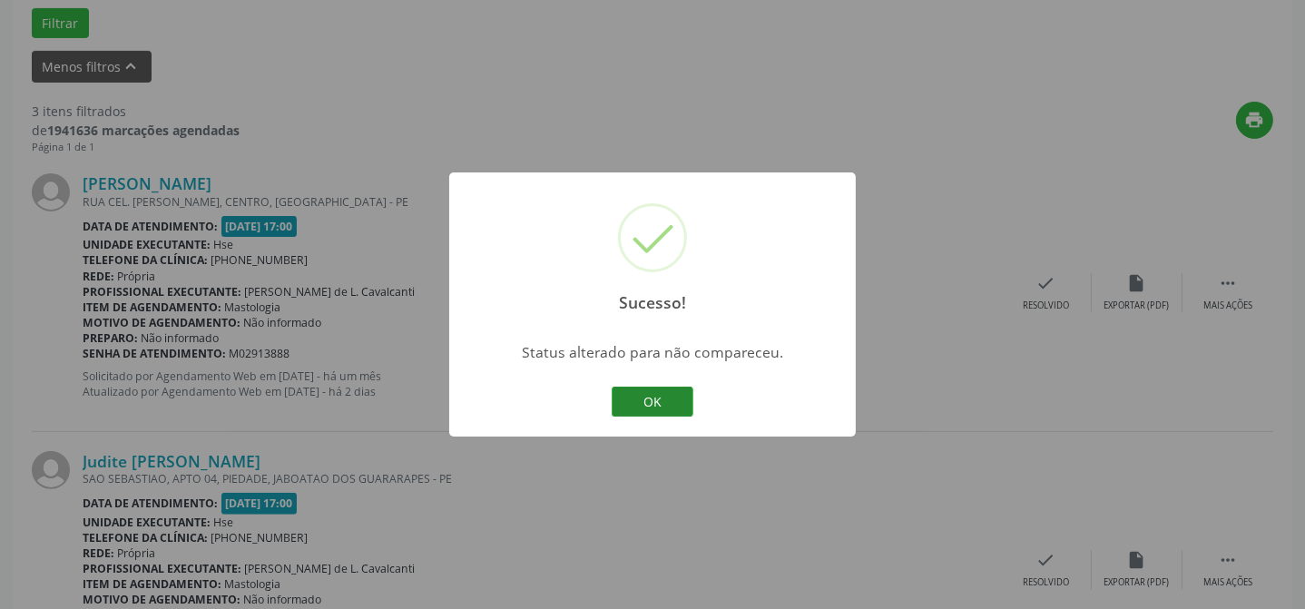
click at [678, 408] on button "OK" at bounding box center [653, 402] width 82 height 31
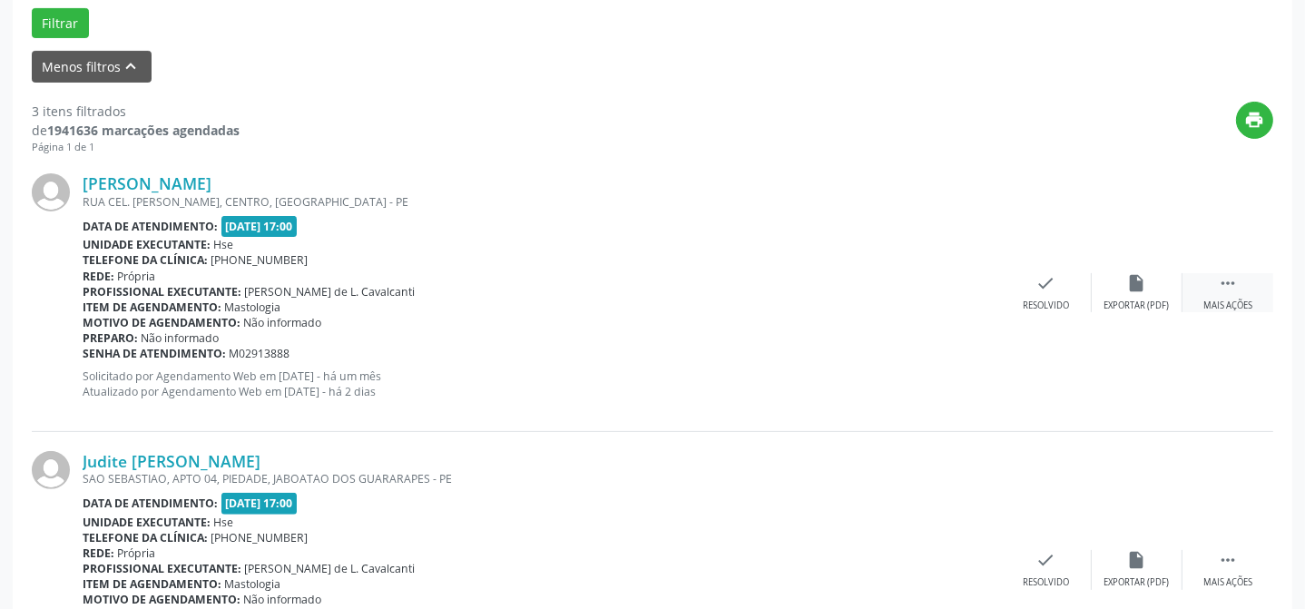
click at [1243, 300] on div "Mais ações" at bounding box center [1228, 306] width 49 height 13
click at [1126, 302] on div "Não compareceu" at bounding box center [1136, 306] width 77 height 13
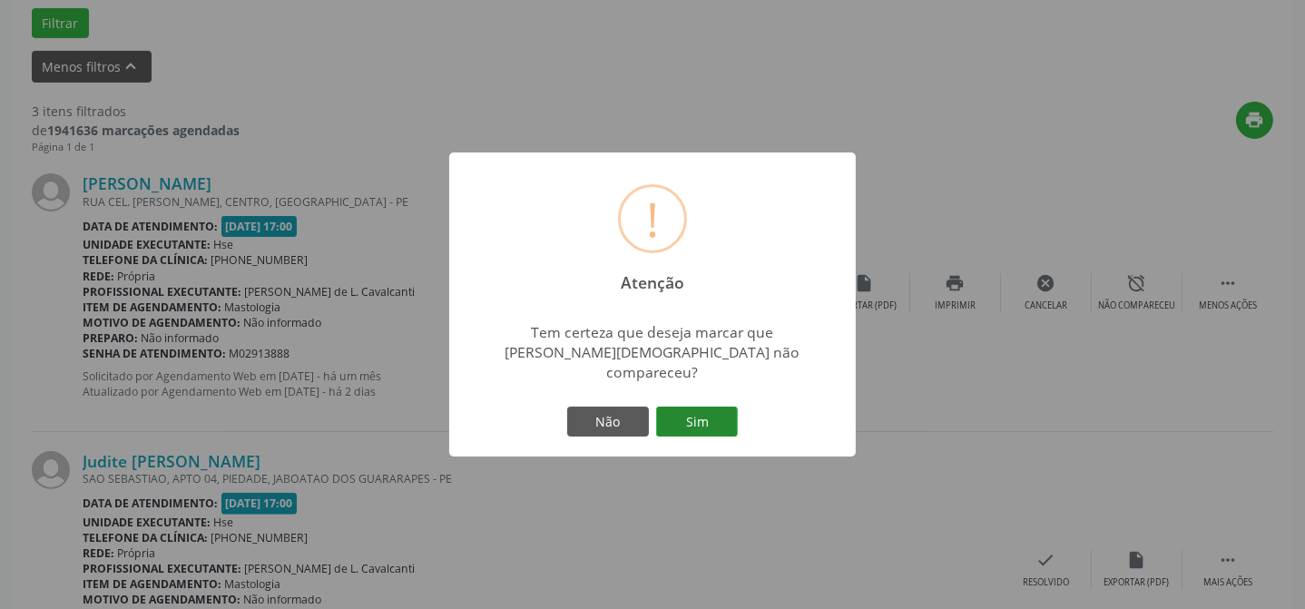
click at [697, 422] on button "Sim" at bounding box center [697, 422] width 82 height 31
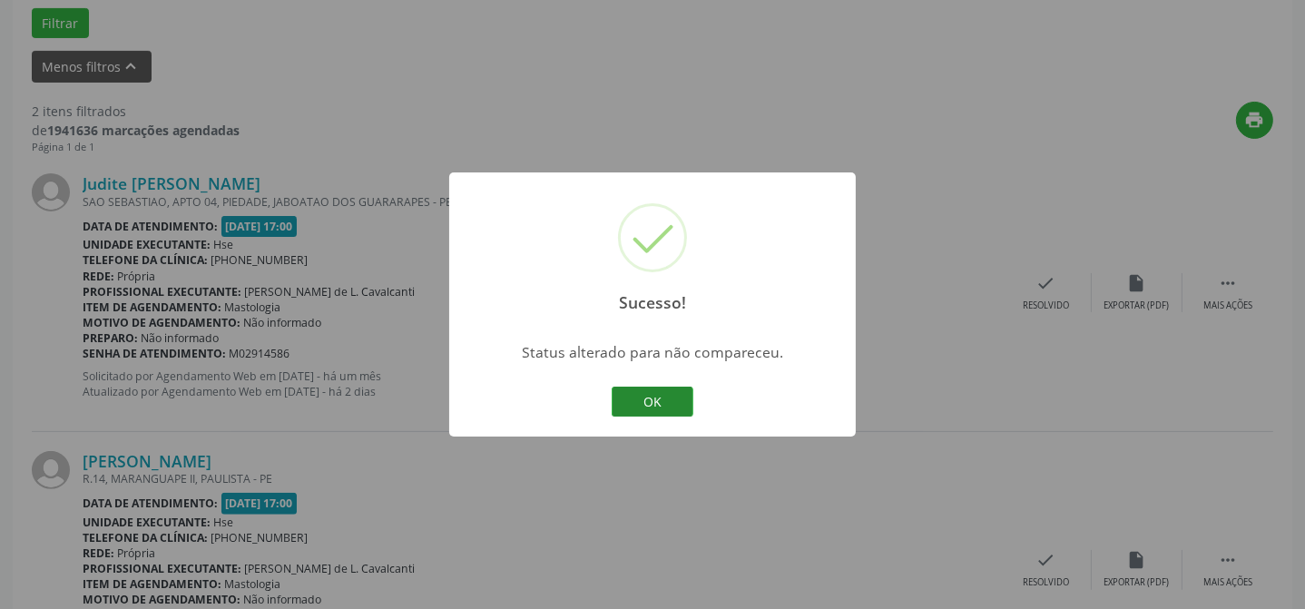
click at [664, 408] on button "OK" at bounding box center [653, 402] width 82 height 31
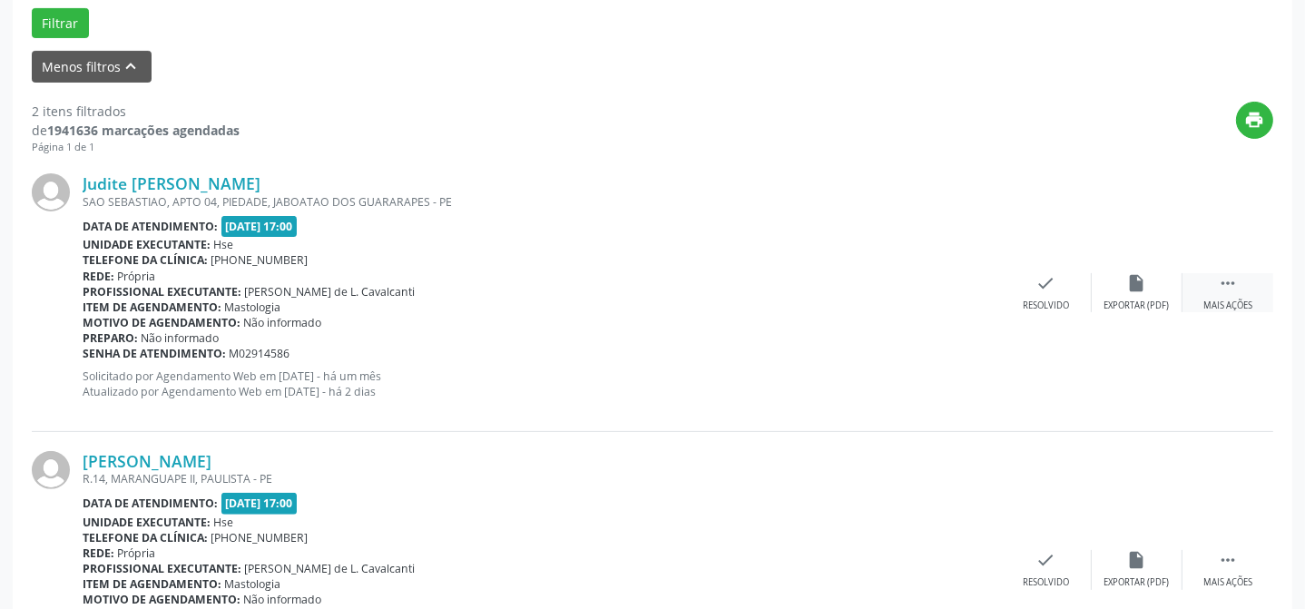
click at [1238, 288] on div " Mais ações" at bounding box center [1228, 292] width 91 height 39
click at [1134, 303] on div "Não compareceu" at bounding box center [1136, 306] width 77 height 13
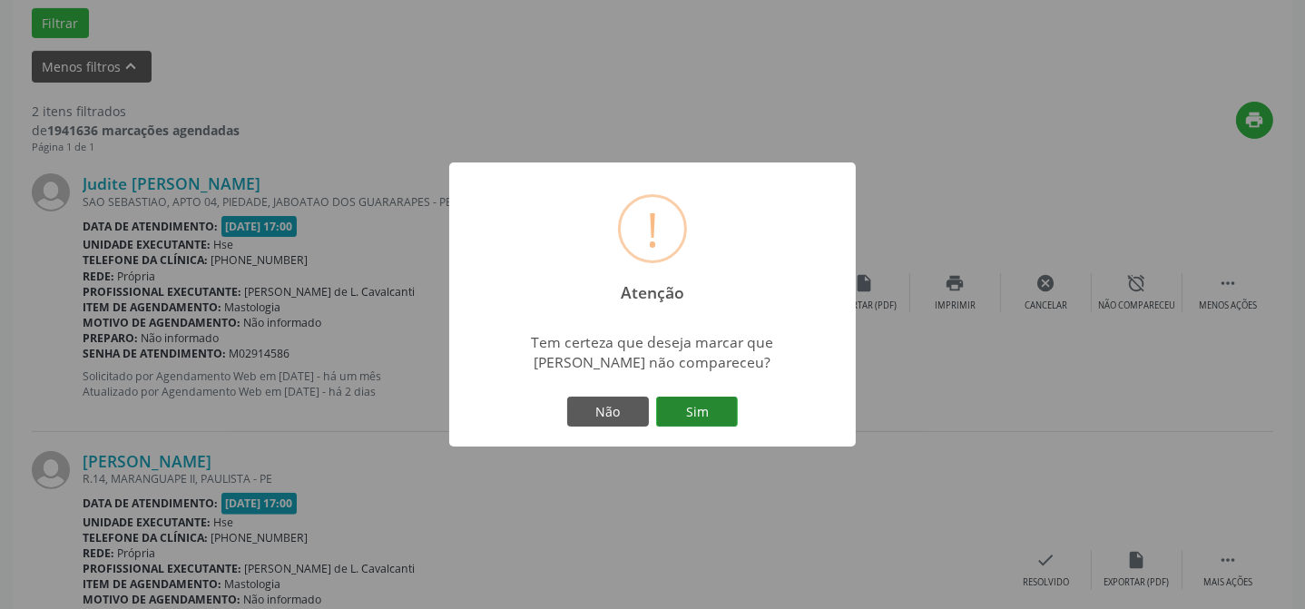
click at [696, 406] on button "Sim" at bounding box center [697, 412] width 82 height 31
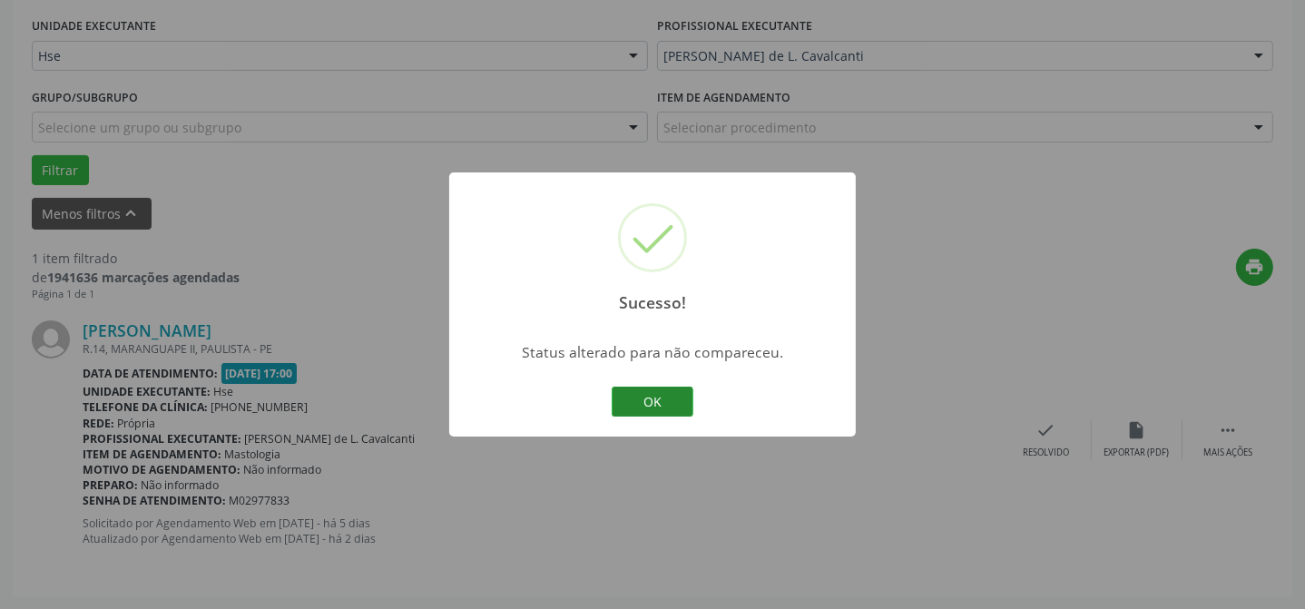
click at [666, 406] on button "OK" at bounding box center [653, 402] width 82 height 31
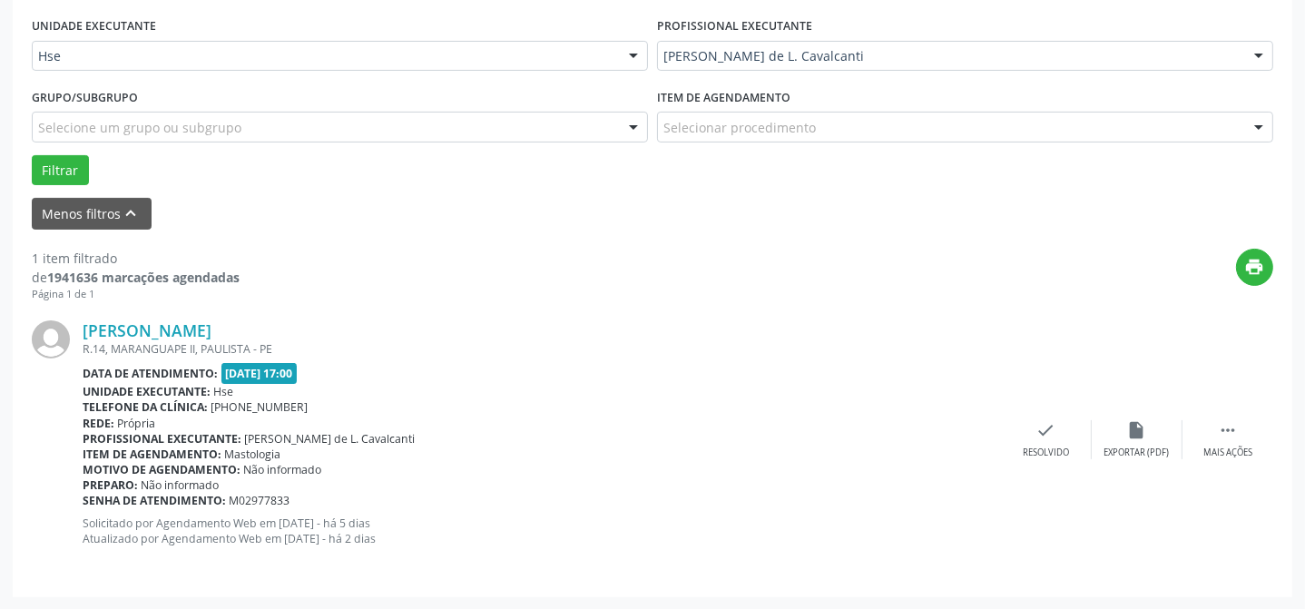
scroll to position [415, 0]
click at [1225, 426] on icon "" at bounding box center [1228, 431] width 20 height 20
click at [1115, 428] on div "alarm_off Não compareceu" at bounding box center [1137, 440] width 91 height 39
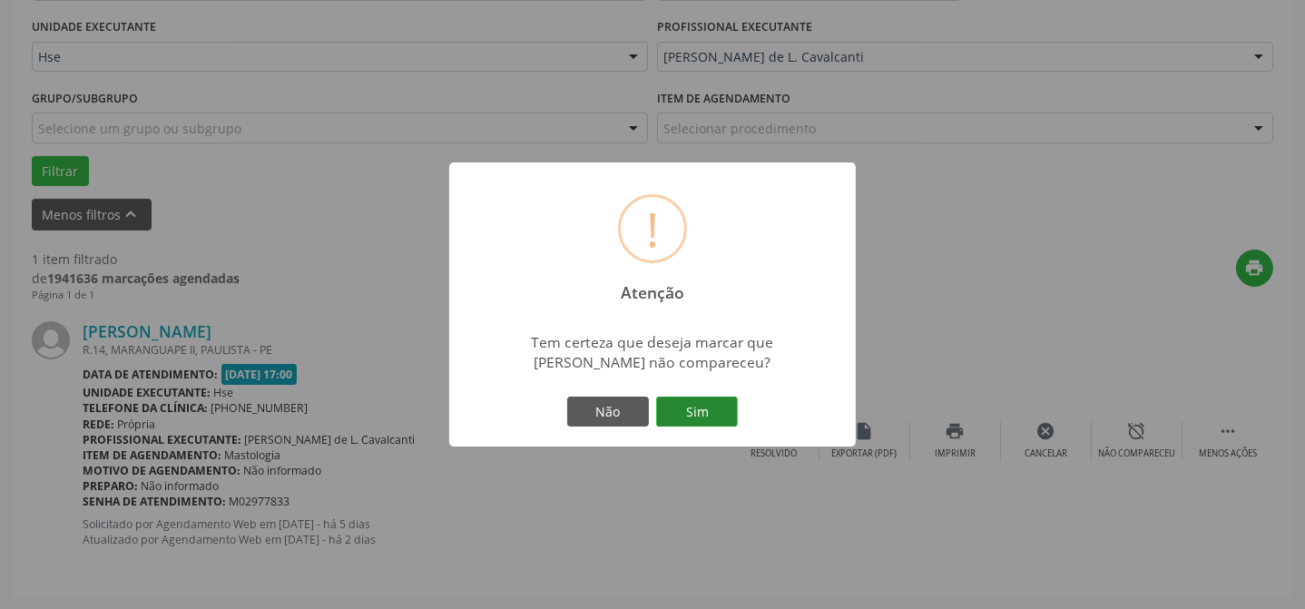
click at [703, 411] on button "Sim" at bounding box center [697, 412] width 82 height 31
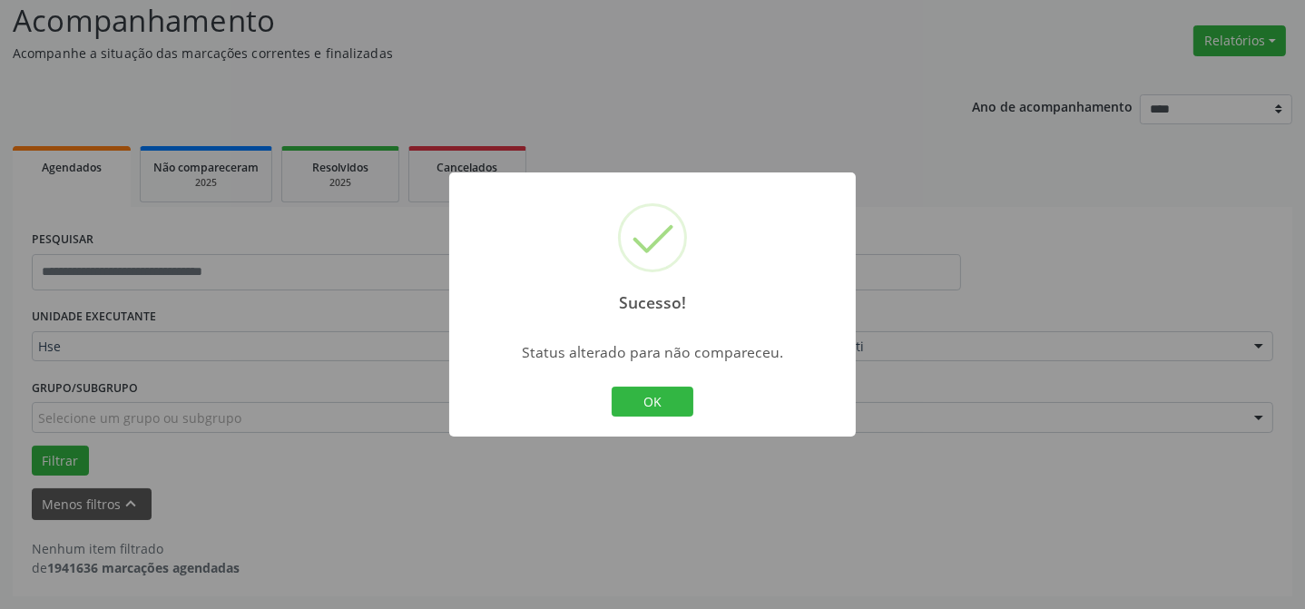
scroll to position [123, 0]
click at [635, 392] on button "OK" at bounding box center [653, 402] width 82 height 31
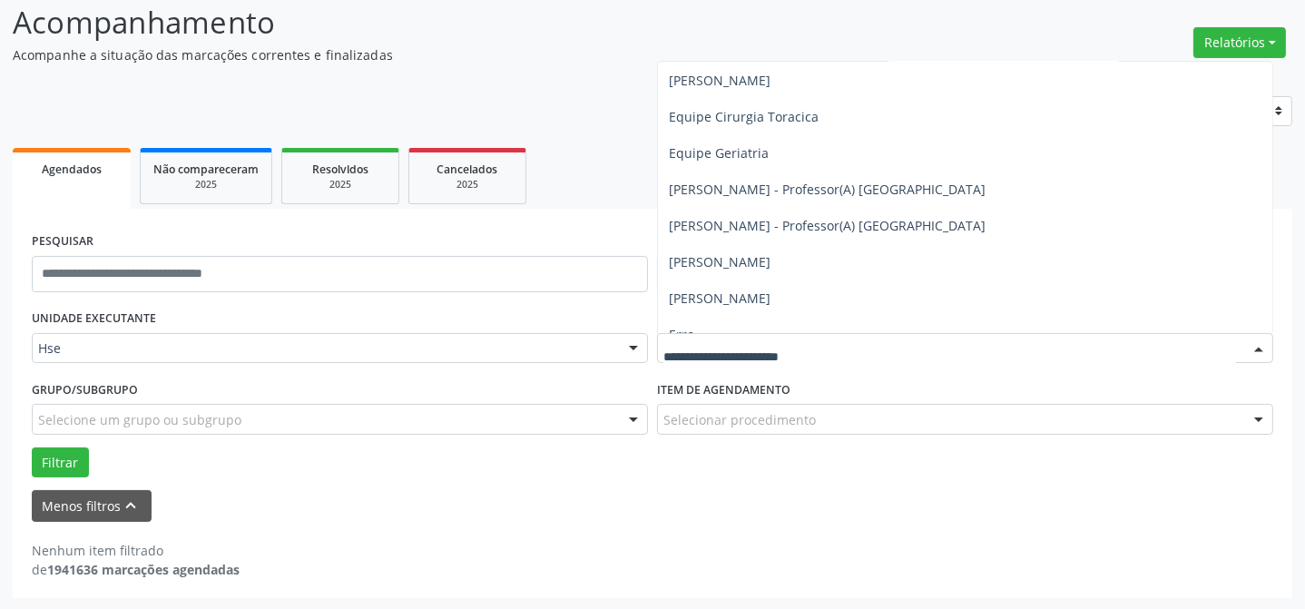
scroll to position [3154, 0]
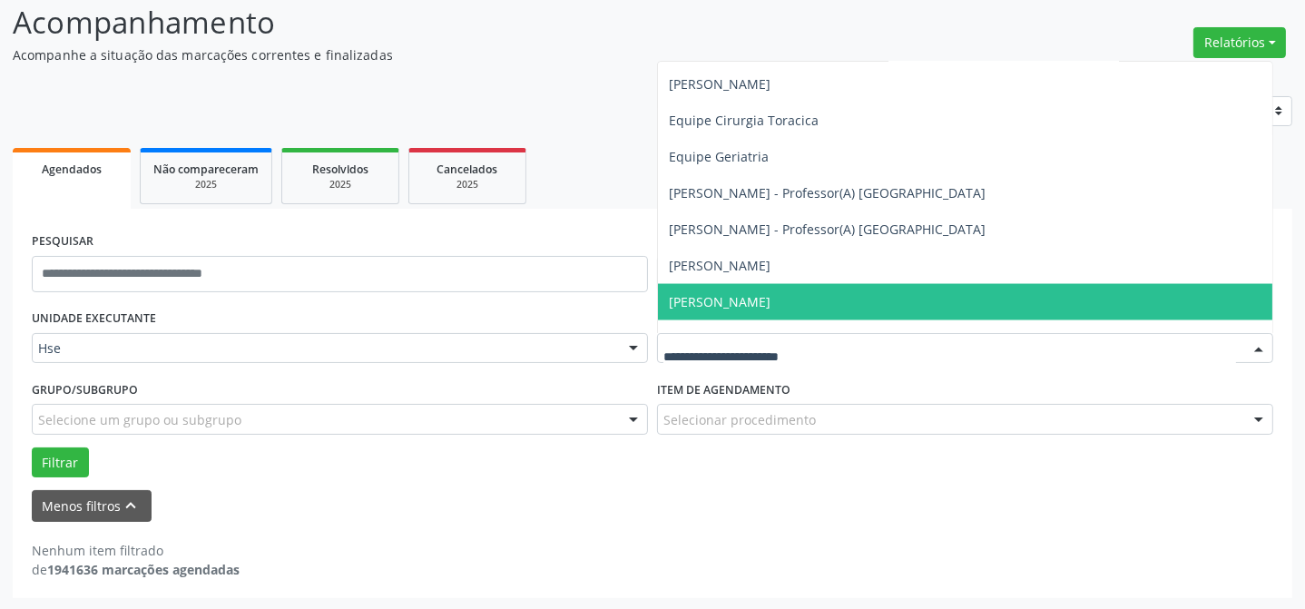
click at [861, 295] on span "[PERSON_NAME]" at bounding box center [965, 302] width 615 height 36
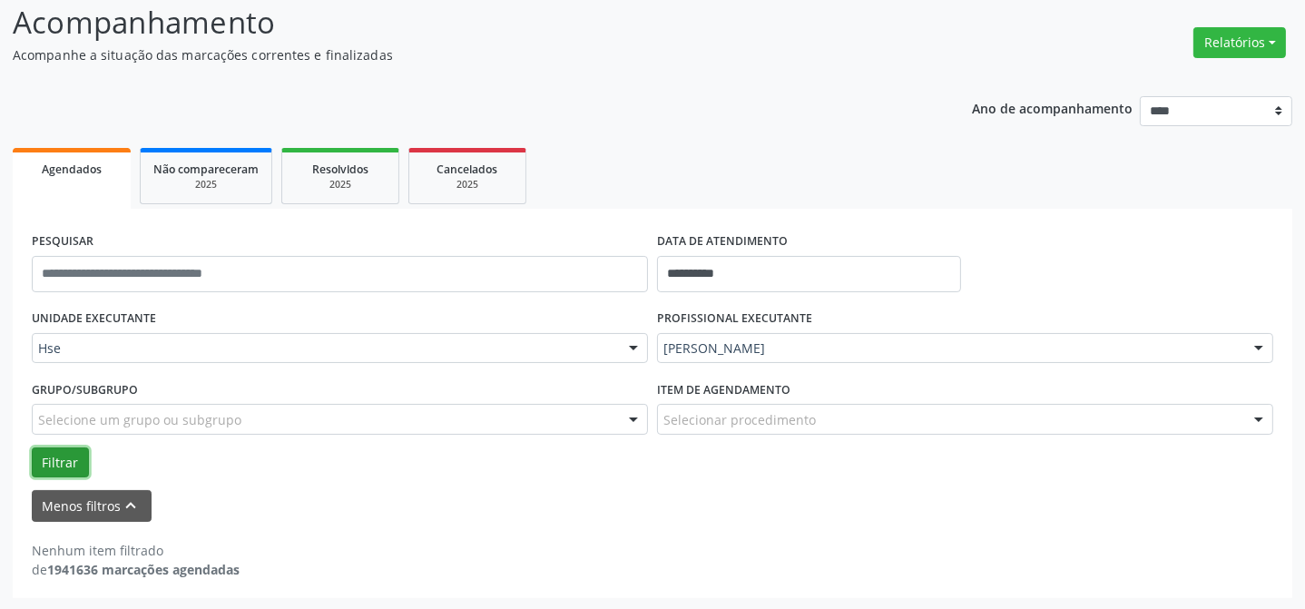
click at [64, 465] on button "Filtrar" at bounding box center [60, 463] width 57 height 31
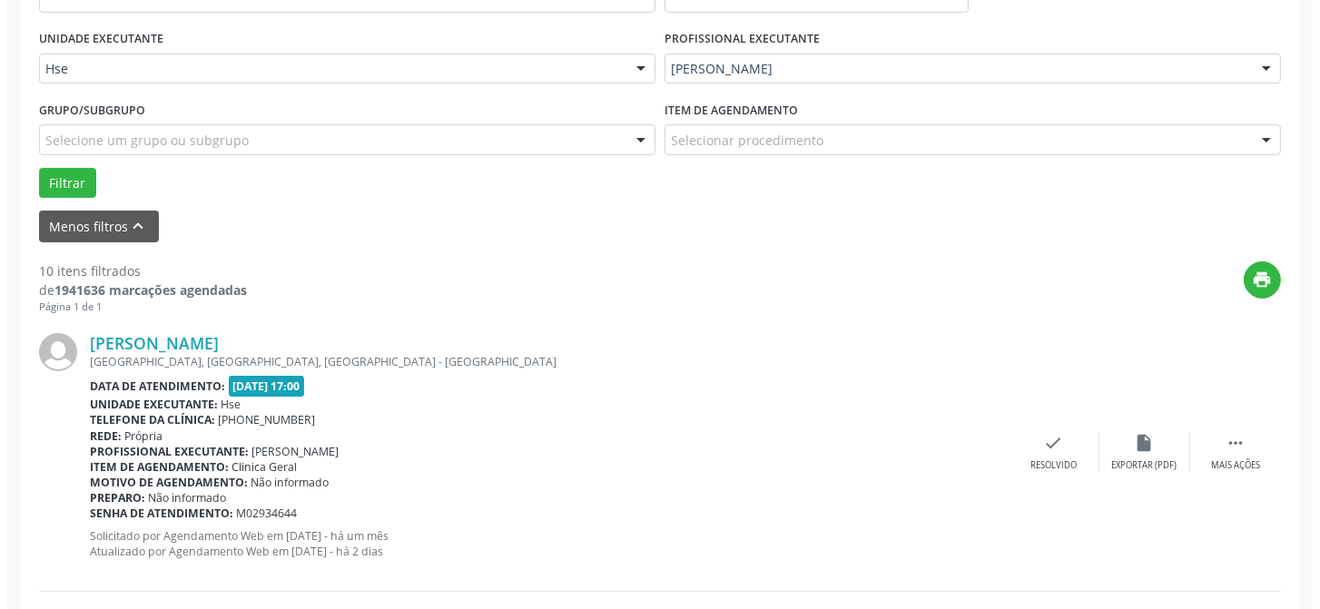
scroll to position [512, 0]
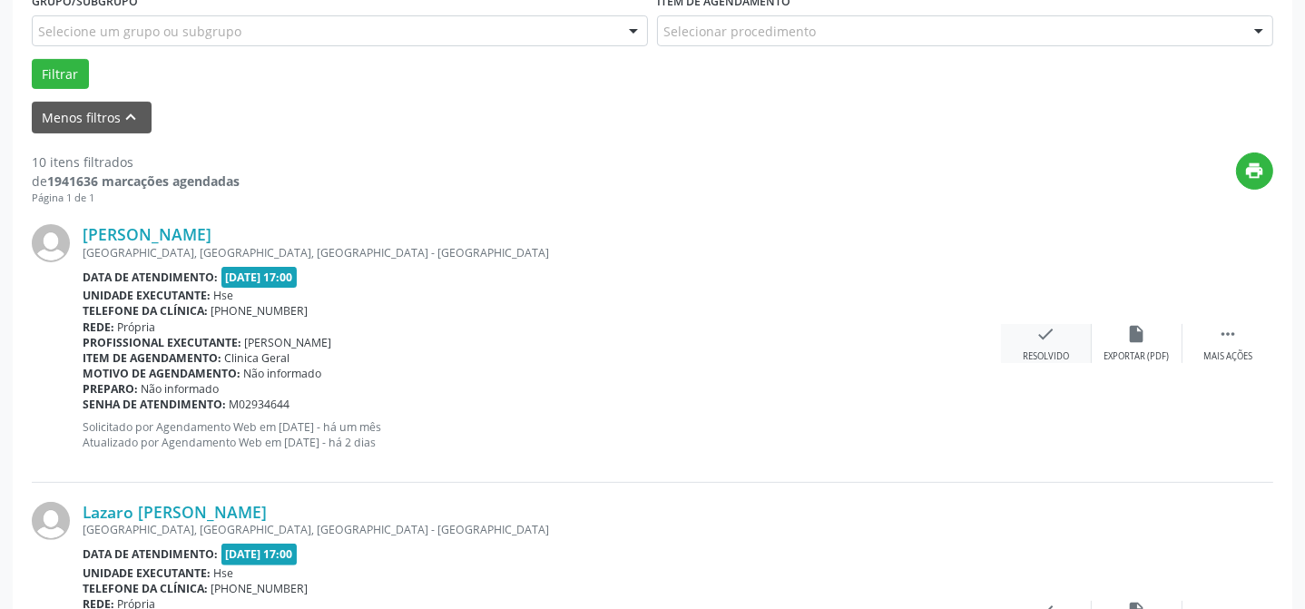
click at [1049, 340] on icon "check" at bounding box center [1047, 334] width 20 height 20
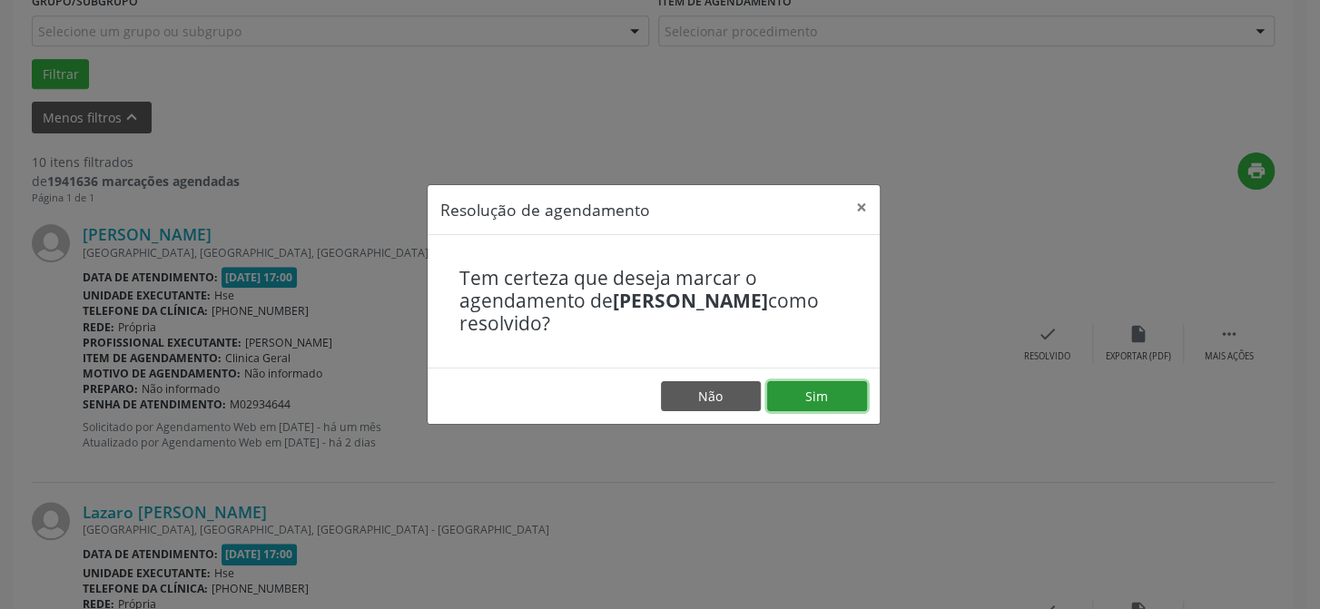
click at [844, 401] on button "Sim" at bounding box center [817, 396] width 100 height 31
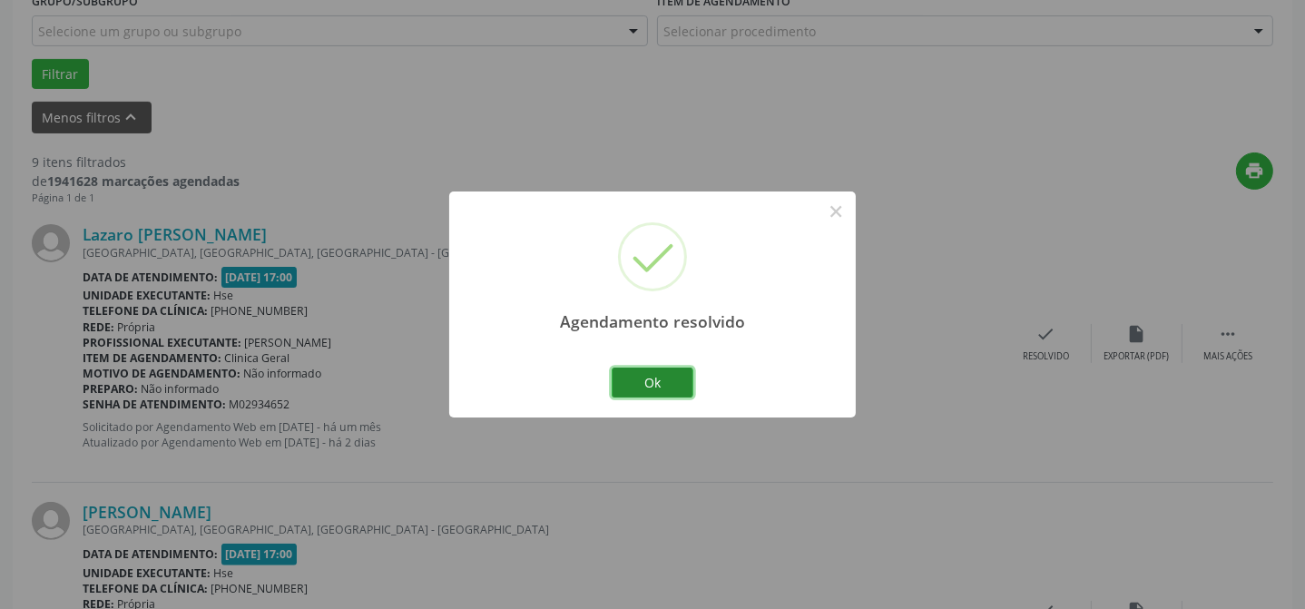
click at [668, 385] on button "Ok" at bounding box center [653, 383] width 82 height 31
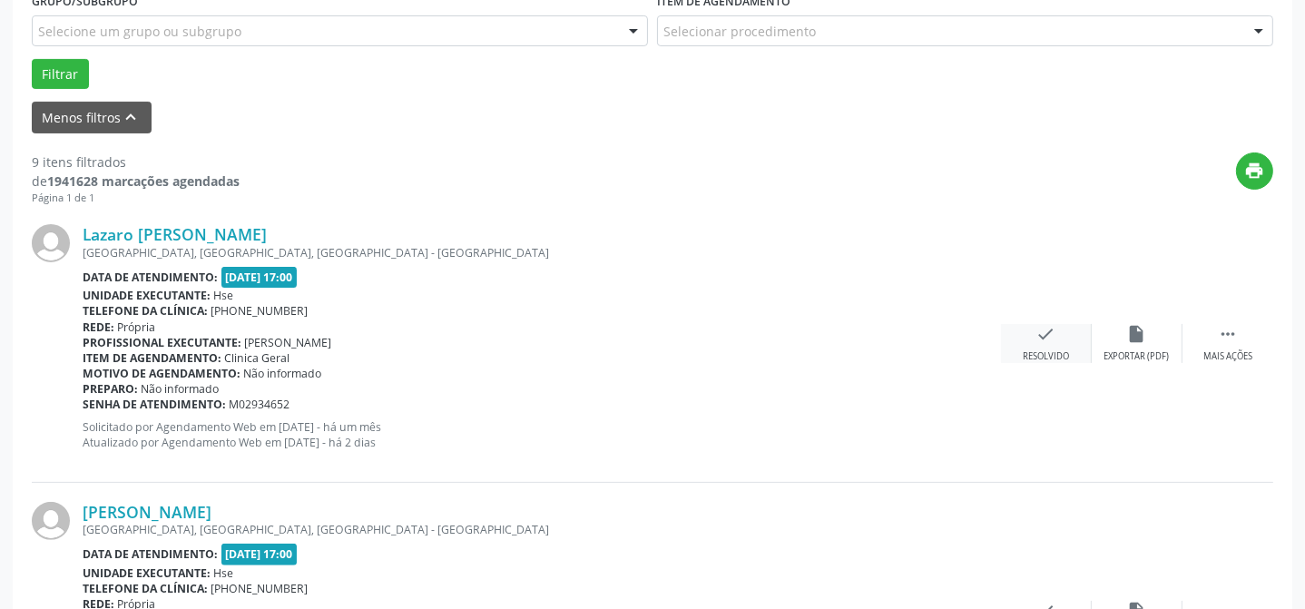
click at [1028, 335] on div "check Resolvido" at bounding box center [1046, 343] width 91 height 39
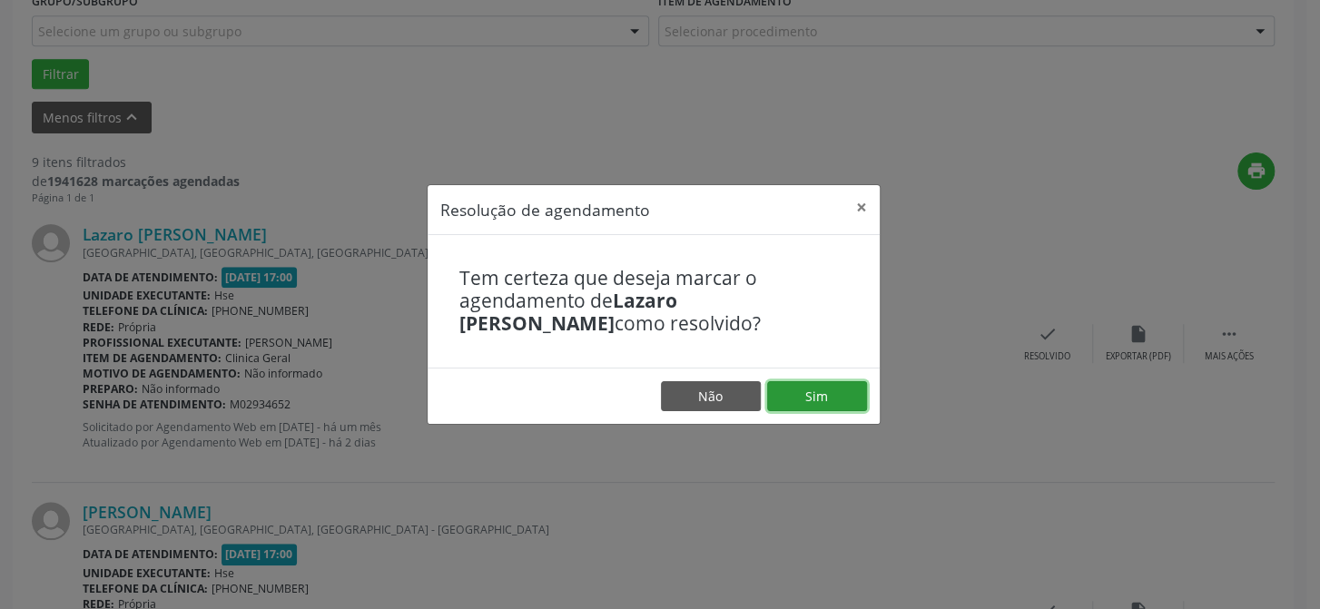
click at [840, 389] on button "Sim" at bounding box center [817, 396] width 100 height 31
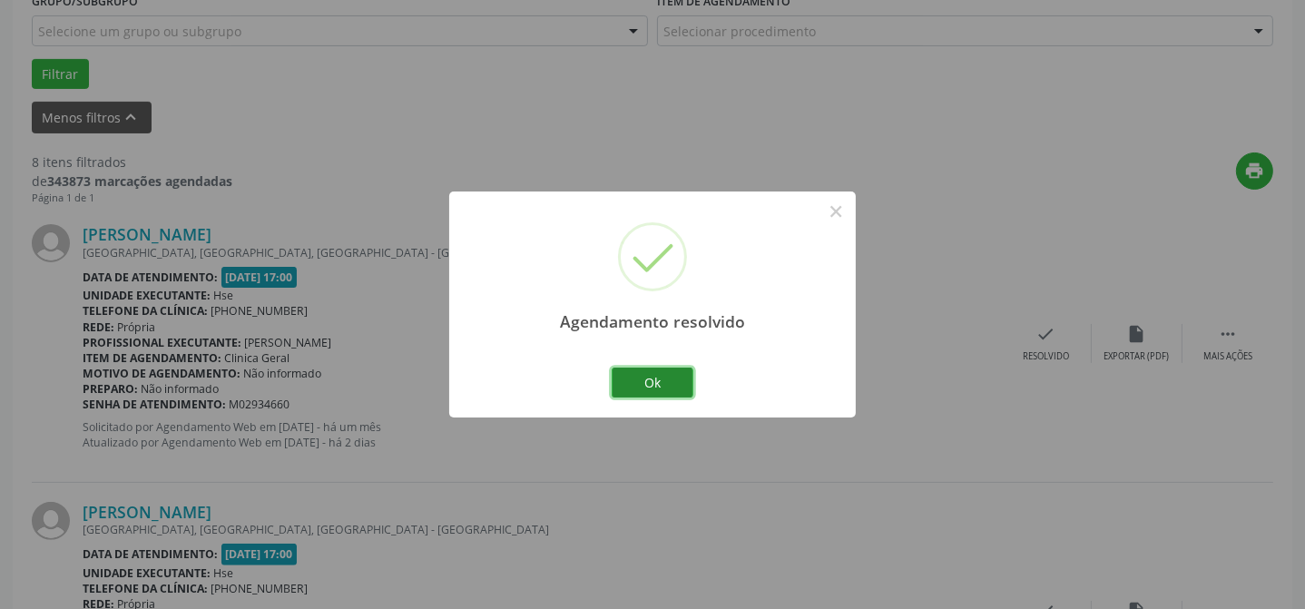
click at [663, 385] on button "Ok" at bounding box center [653, 383] width 82 height 31
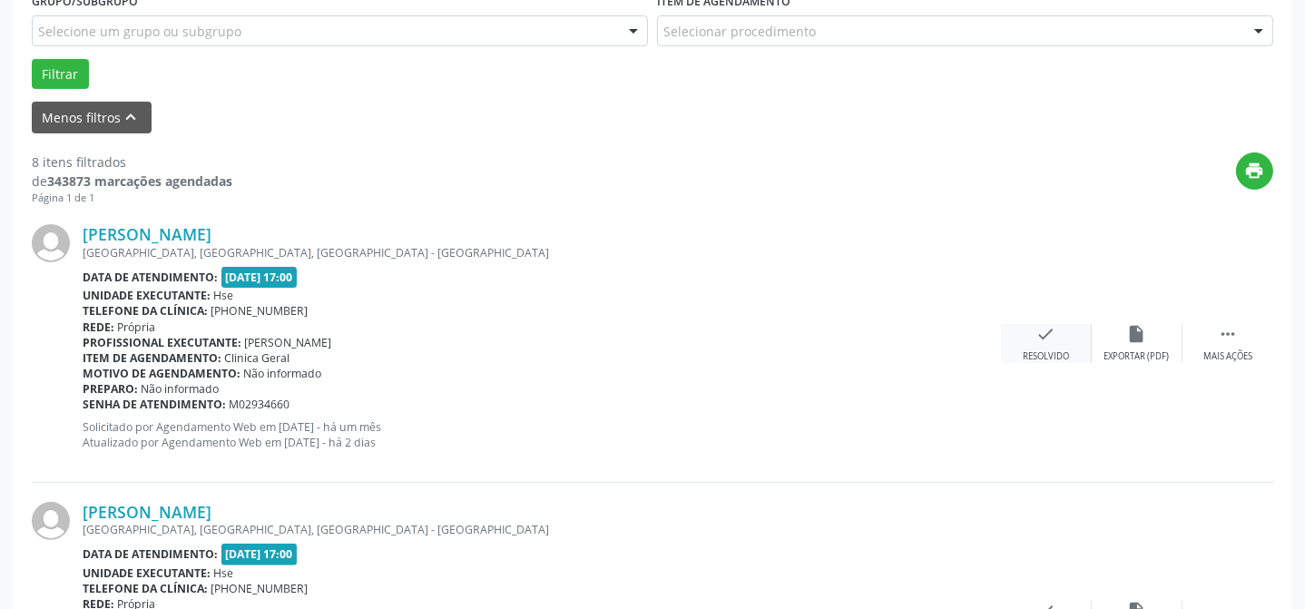
click at [1033, 339] on div "check Resolvido" at bounding box center [1046, 343] width 91 height 39
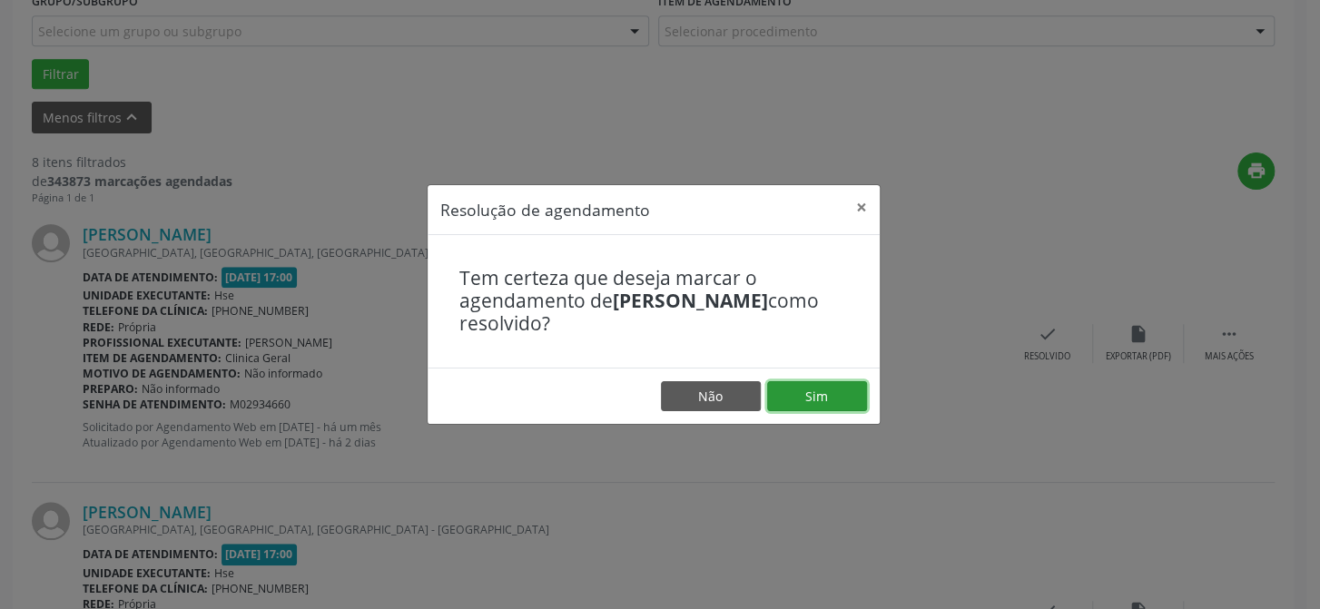
click at [854, 391] on button "Sim" at bounding box center [817, 396] width 100 height 31
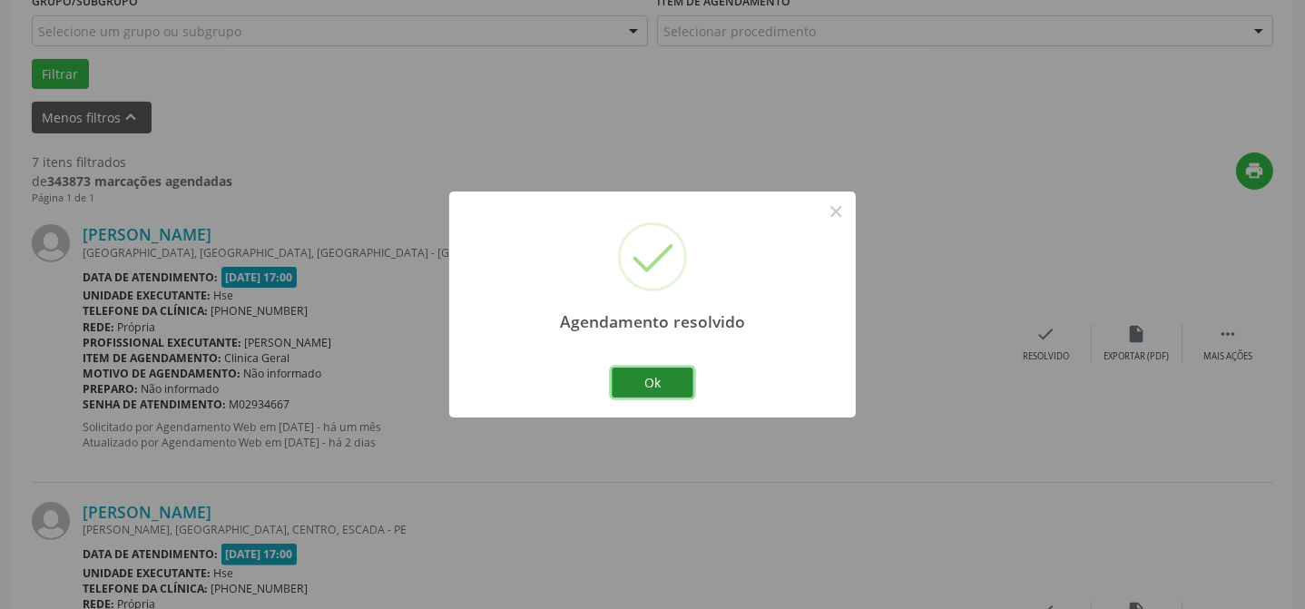
click at [664, 387] on button "Ok" at bounding box center [653, 383] width 82 height 31
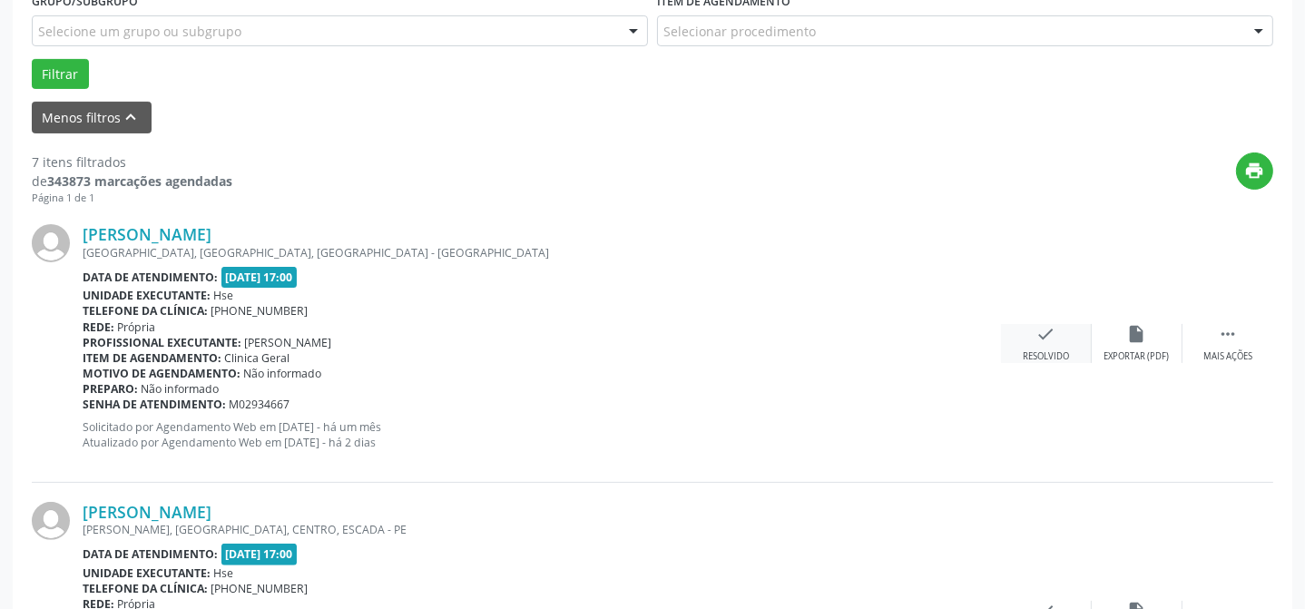
click at [1052, 351] on div "Resolvido" at bounding box center [1046, 356] width 46 height 13
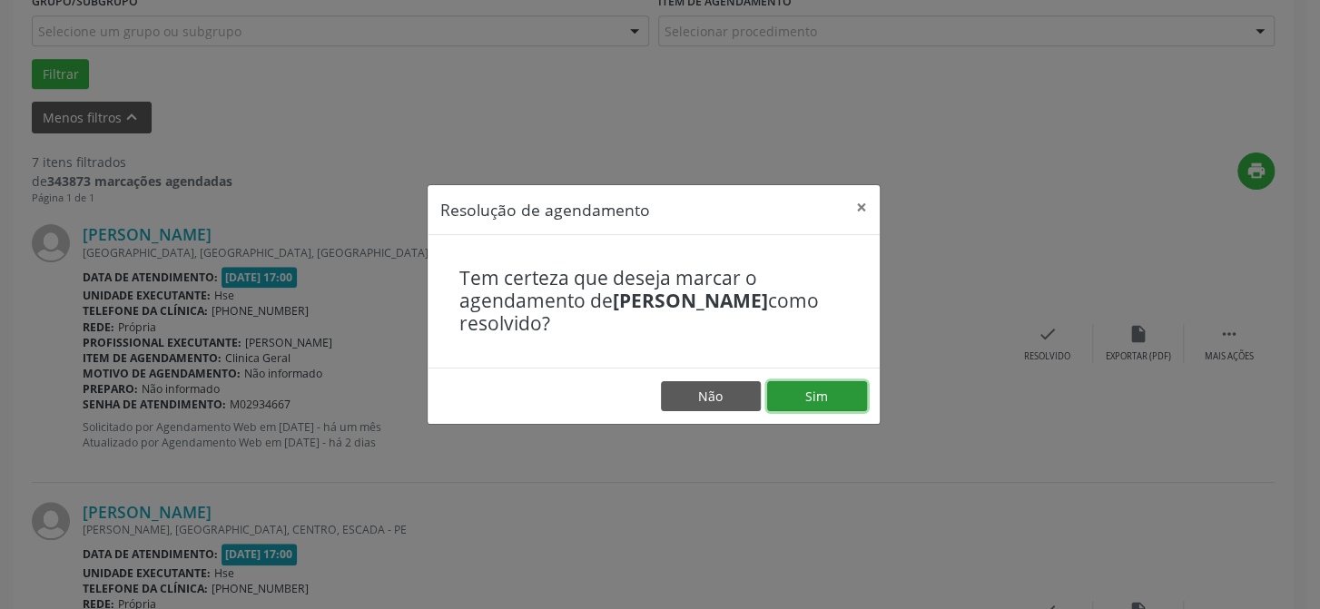
click at [798, 395] on button "Sim" at bounding box center [817, 396] width 100 height 31
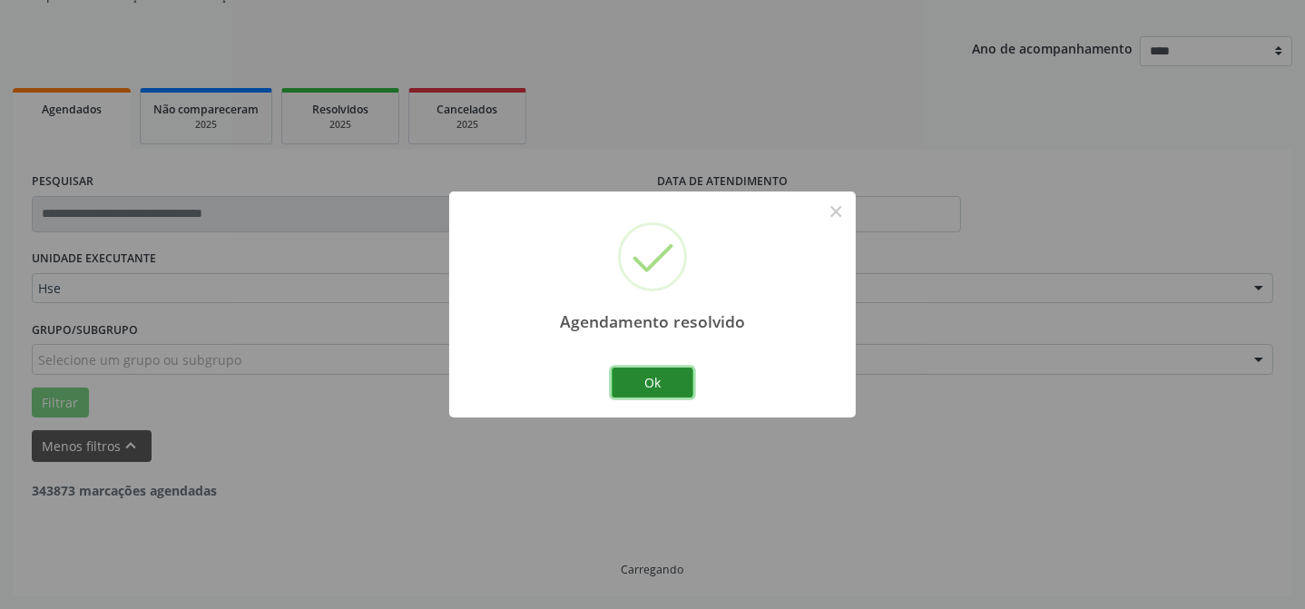
click at [674, 385] on button "Ok" at bounding box center [653, 383] width 82 height 31
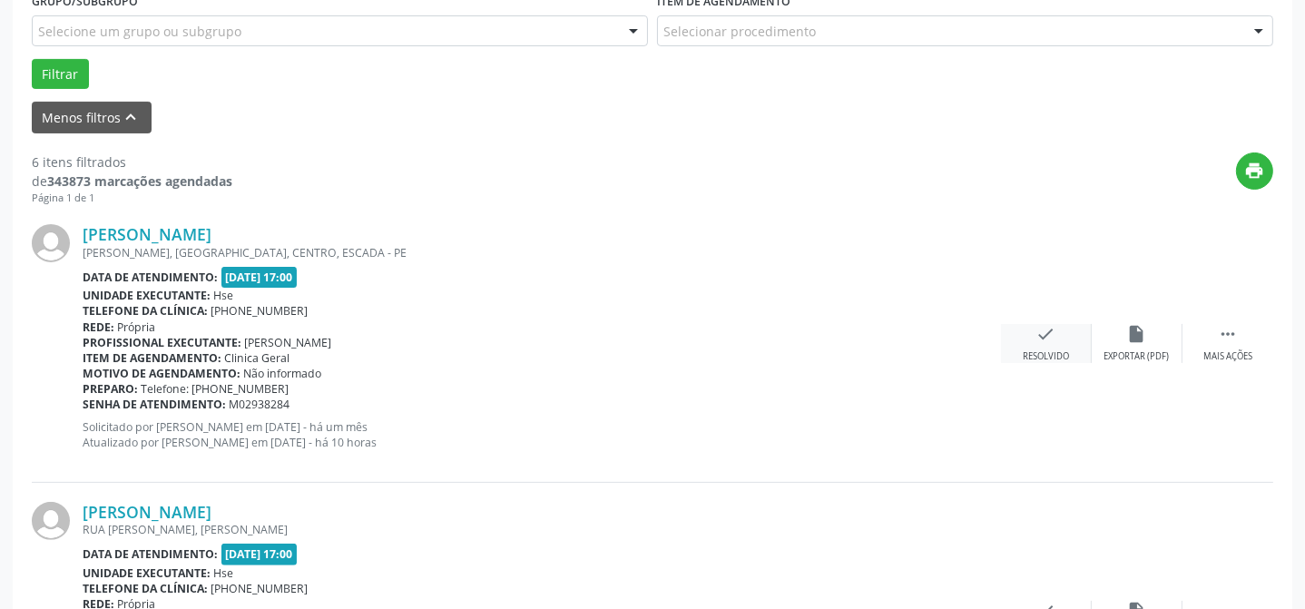
click at [1060, 339] on div "check Resolvido" at bounding box center [1046, 343] width 91 height 39
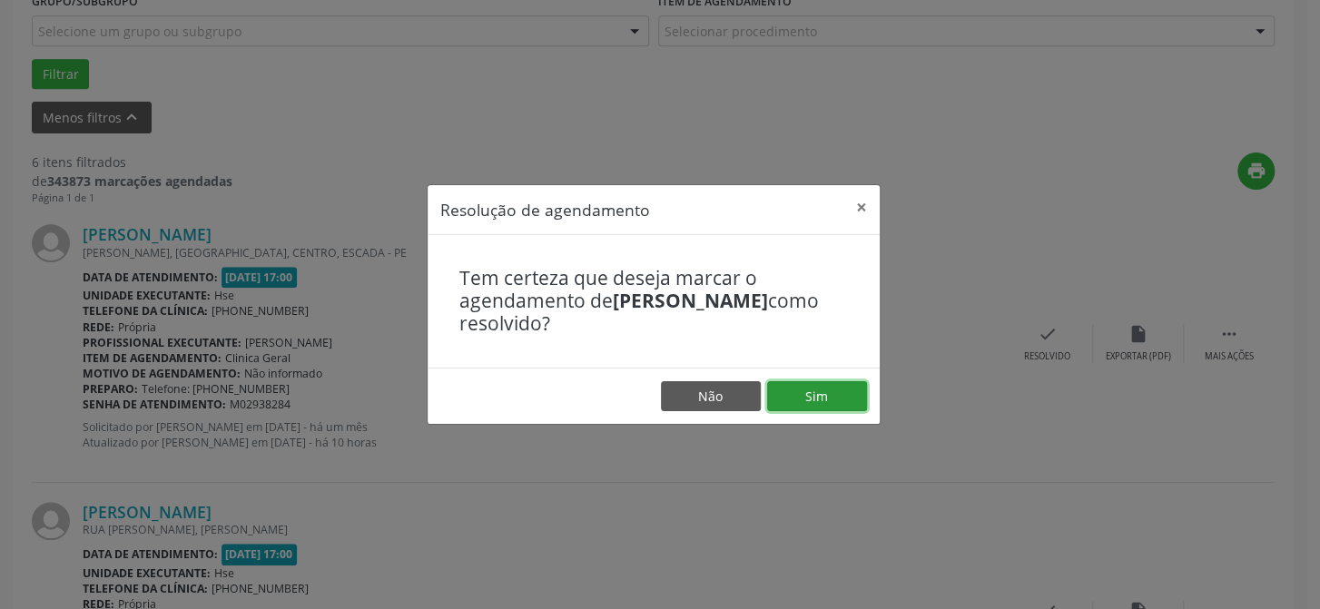
click at [843, 400] on button "Sim" at bounding box center [817, 396] width 100 height 31
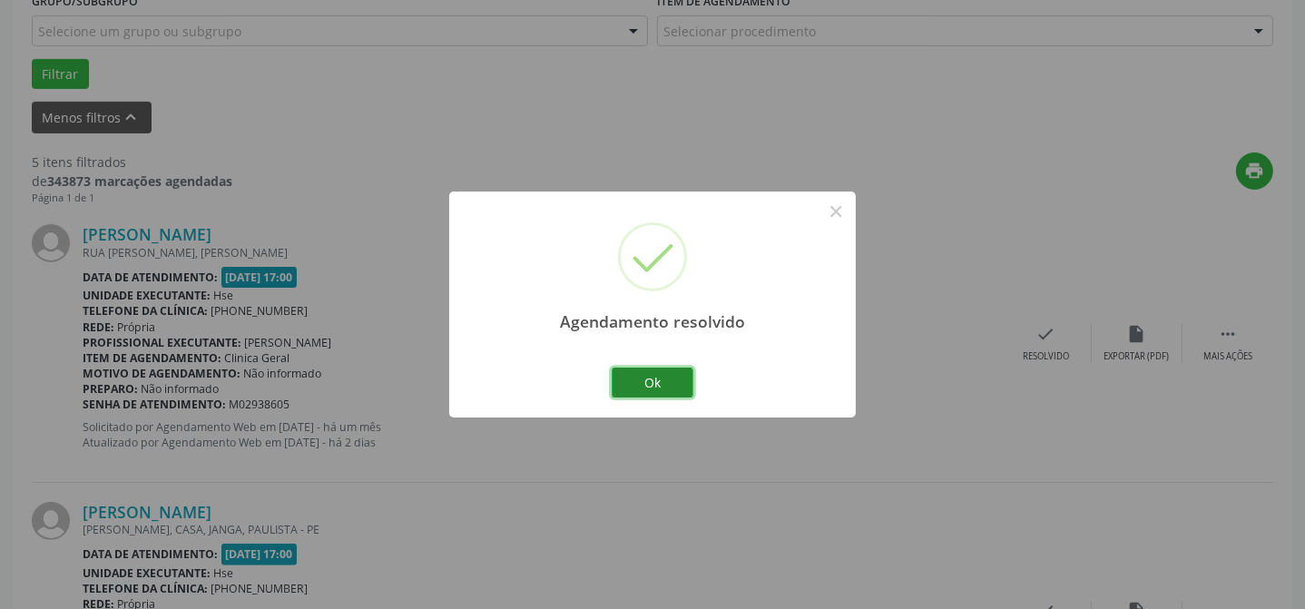
click at [676, 386] on button "Ok" at bounding box center [653, 383] width 82 height 31
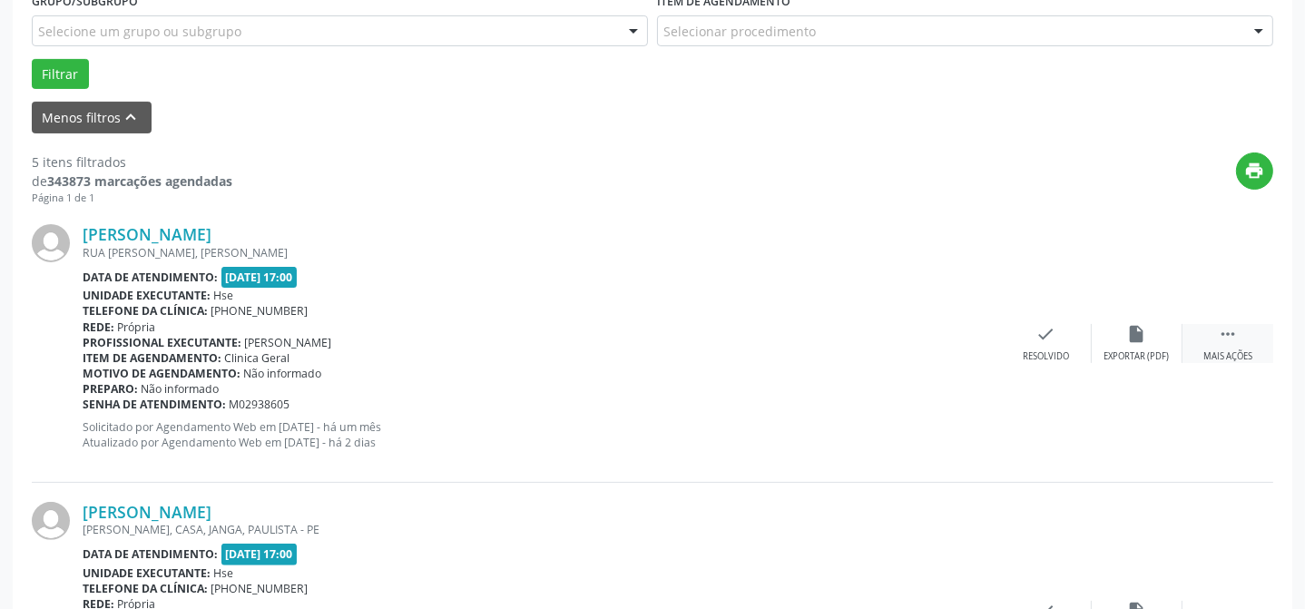
click at [1231, 345] on div " Mais ações" at bounding box center [1228, 343] width 91 height 39
click at [1126, 350] on div "Não compareceu" at bounding box center [1136, 356] width 77 height 13
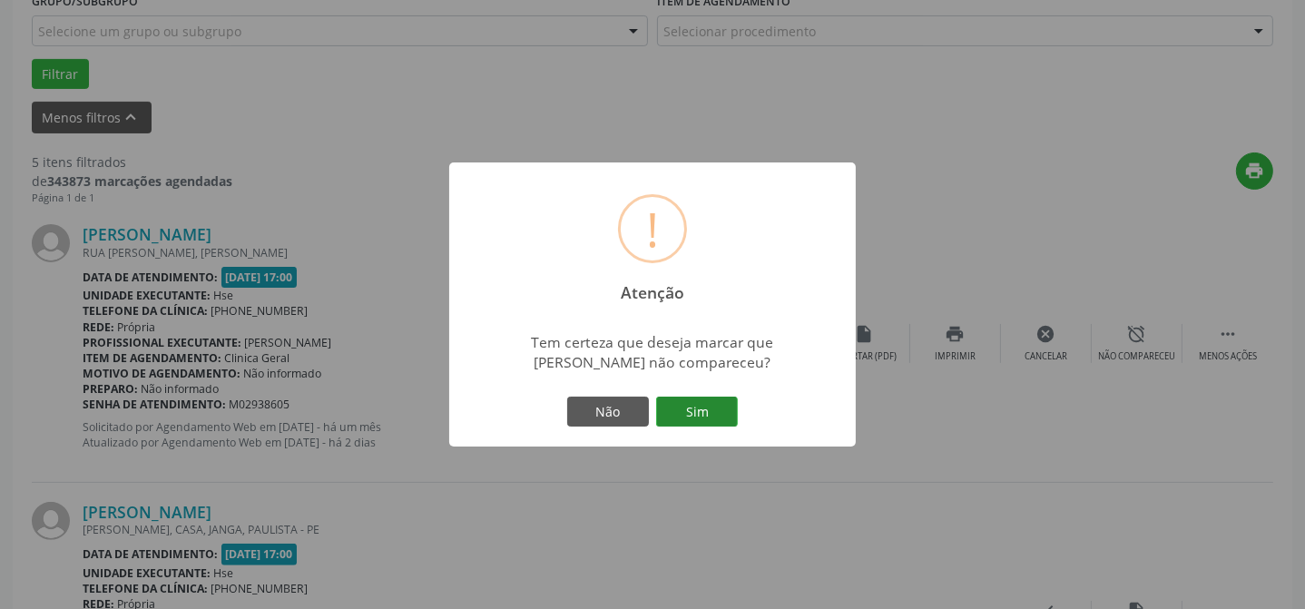
click at [723, 417] on button "Sim" at bounding box center [697, 412] width 82 height 31
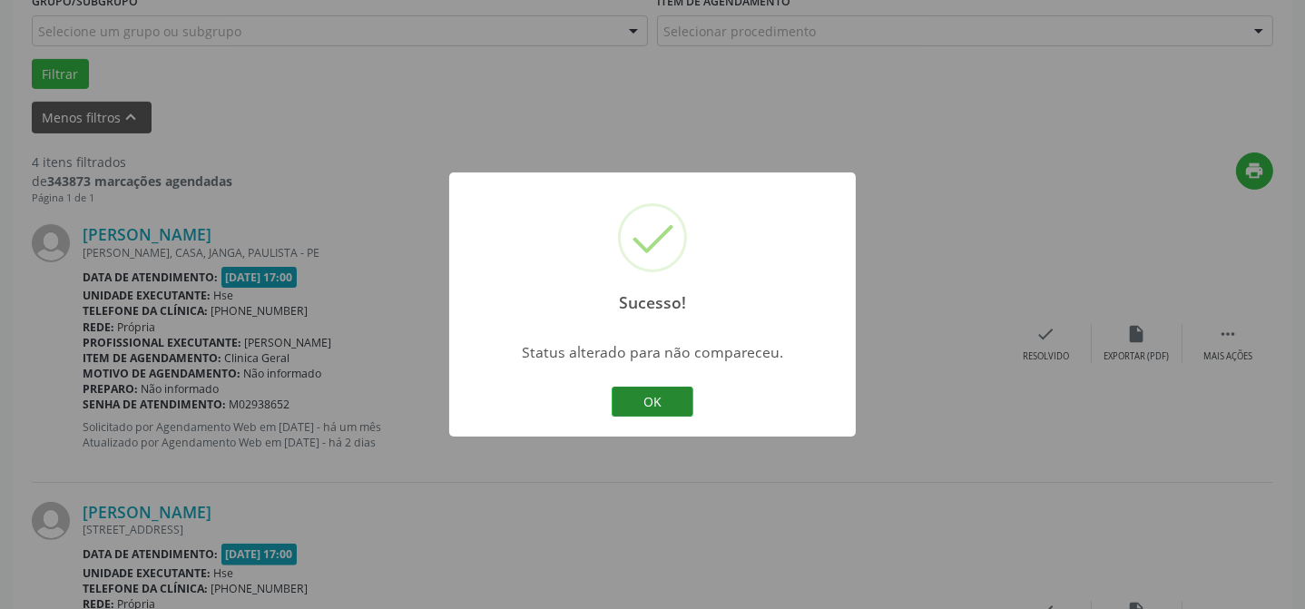
click at [680, 402] on button "OK" at bounding box center [653, 402] width 82 height 31
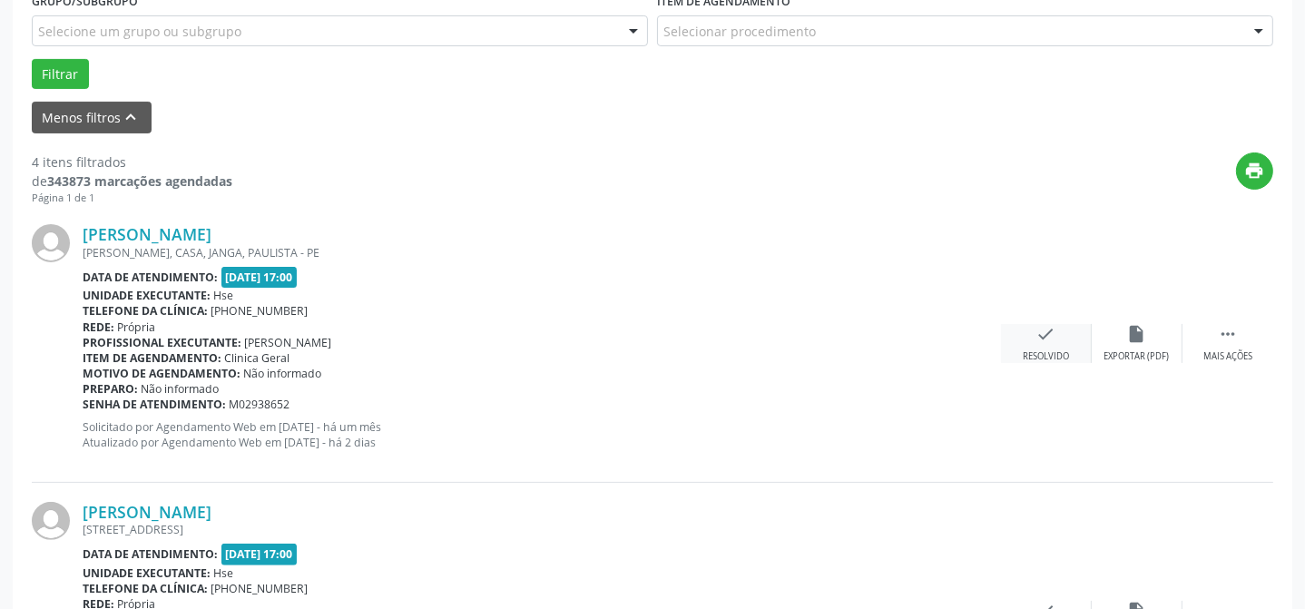
click at [1038, 341] on icon "check" at bounding box center [1047, 334] width 20 height 20
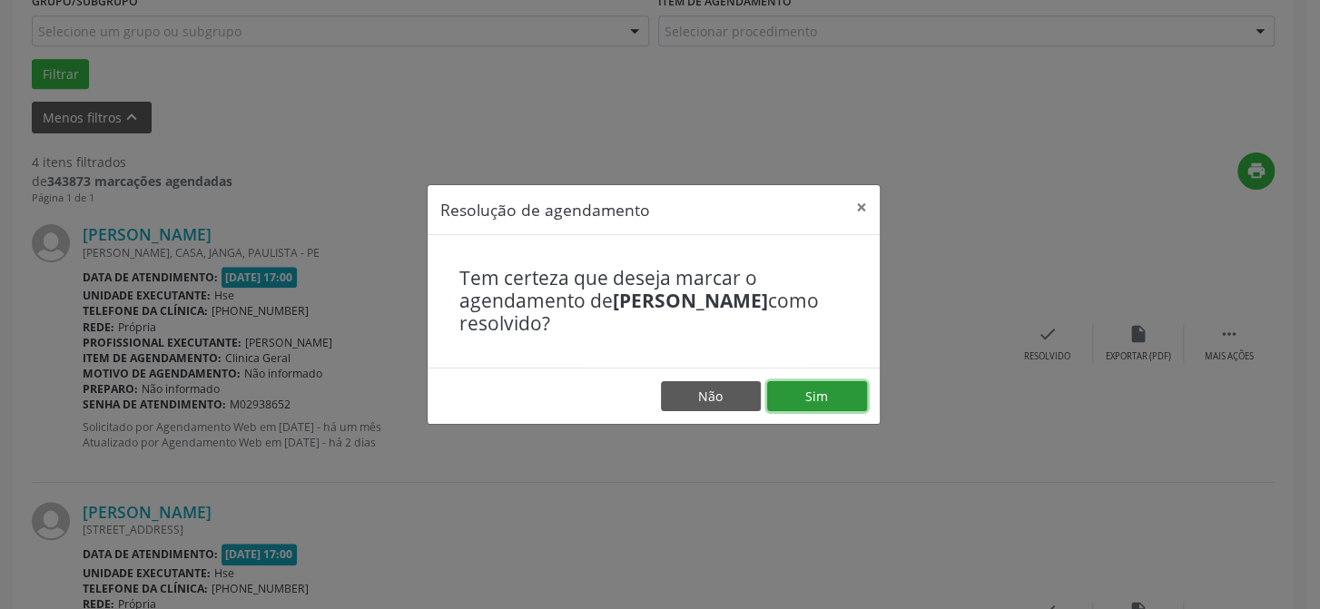
click at [821, 388] on button "Sim" at bounding box center [817, 396] width 100 height 31
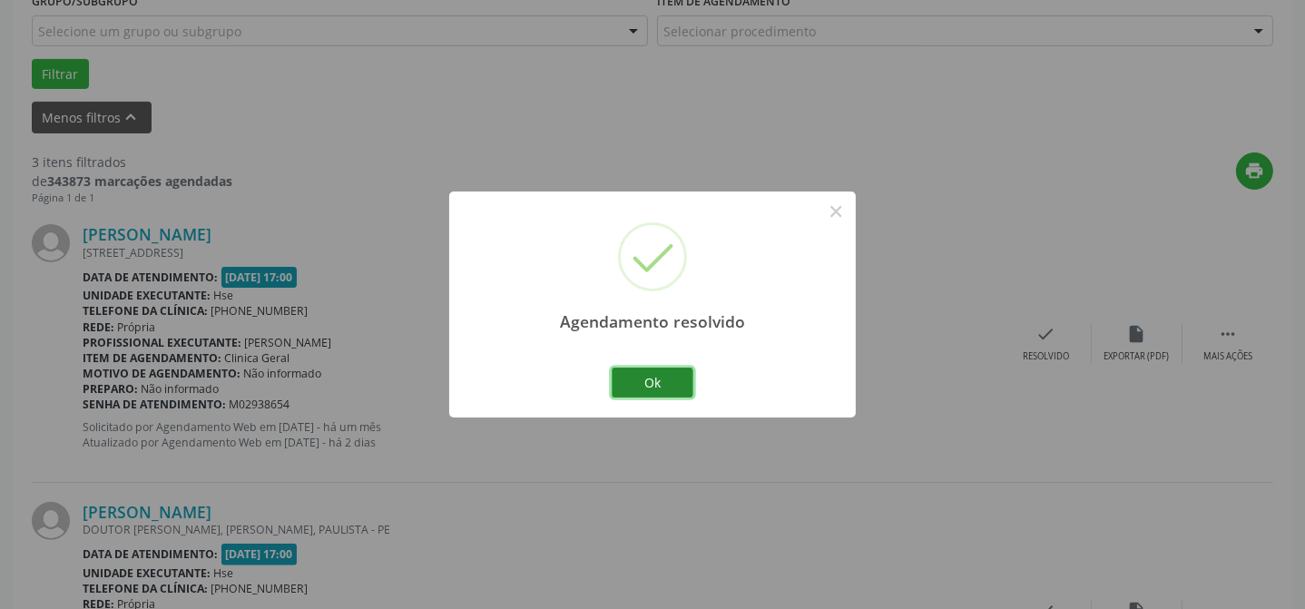
click at [666, 388] on button "Ok" at bounding box center [653, 383] width 82 height 31
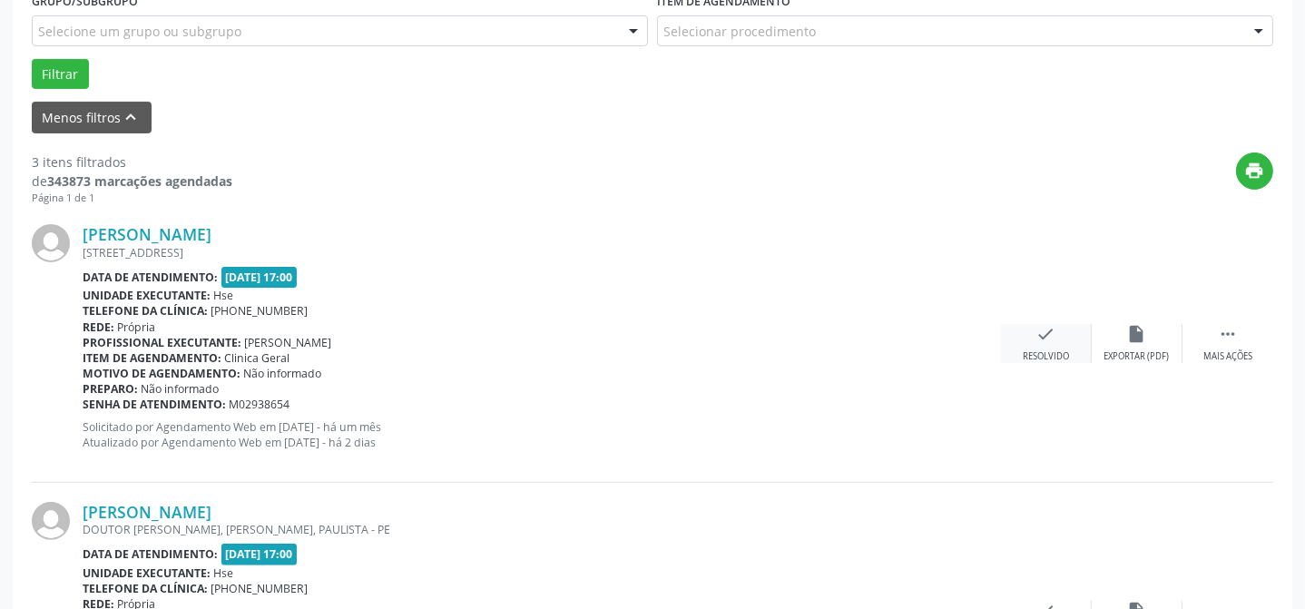
click at [1033, 332] on div "check Resolvido" at bounding box center [1046, 343] width 91 height 39
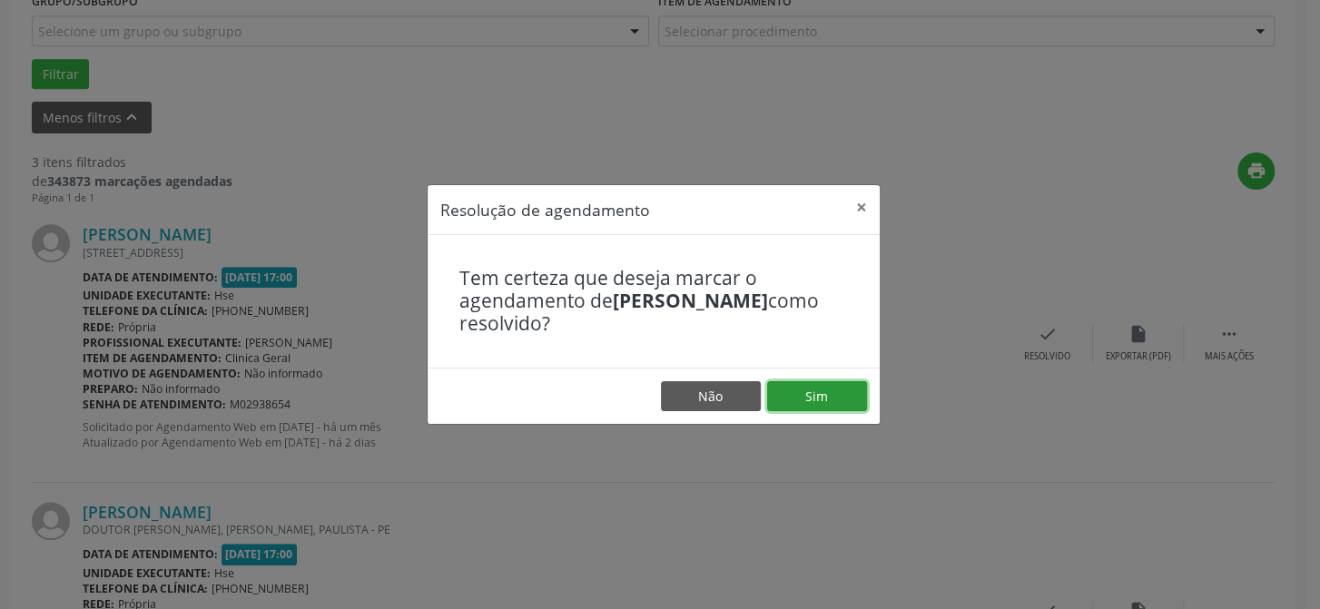
click at [815, 394] on button "Sim" at bounding box center [817, 396] width 100 height 31
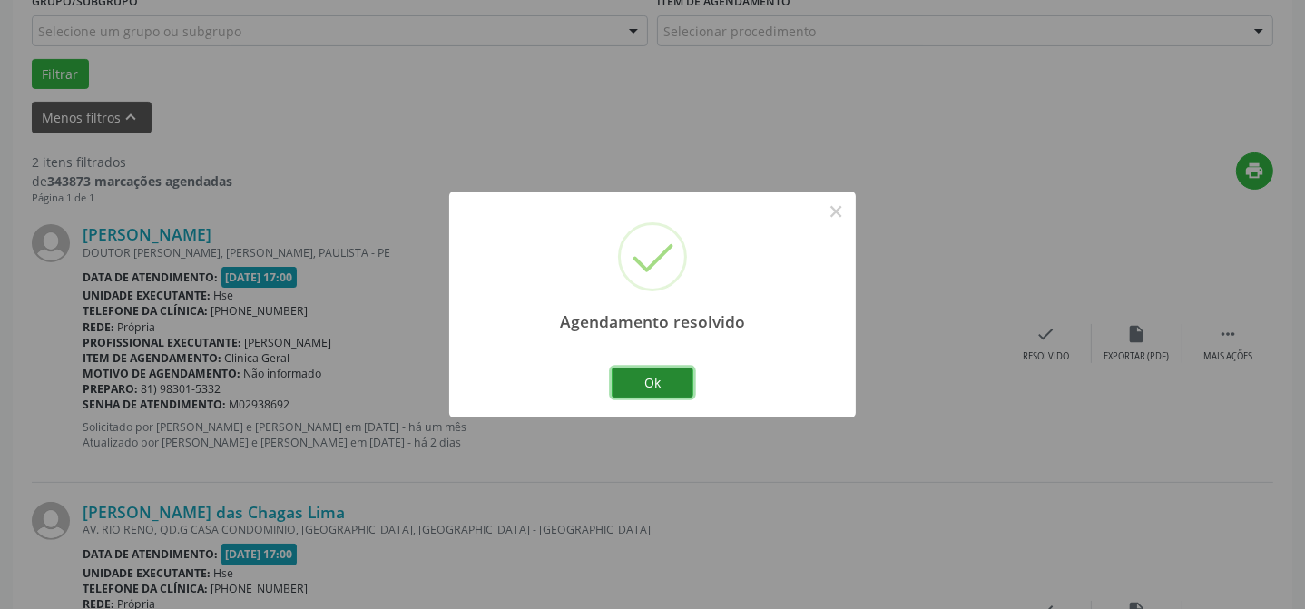
click at [658, 385] on button "Ok" at bounding box center [653, 383] width 82 height 31
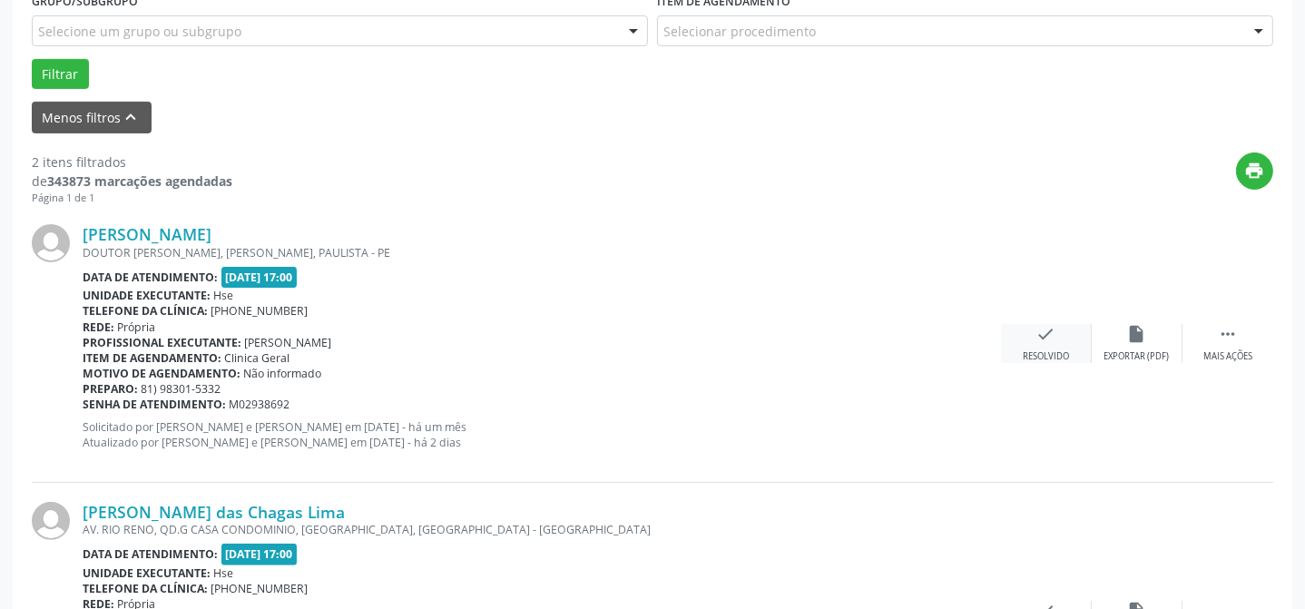
click at [1068, 350] on div "Resolvido" at bounding box center [1046, 356] width 46 height 13
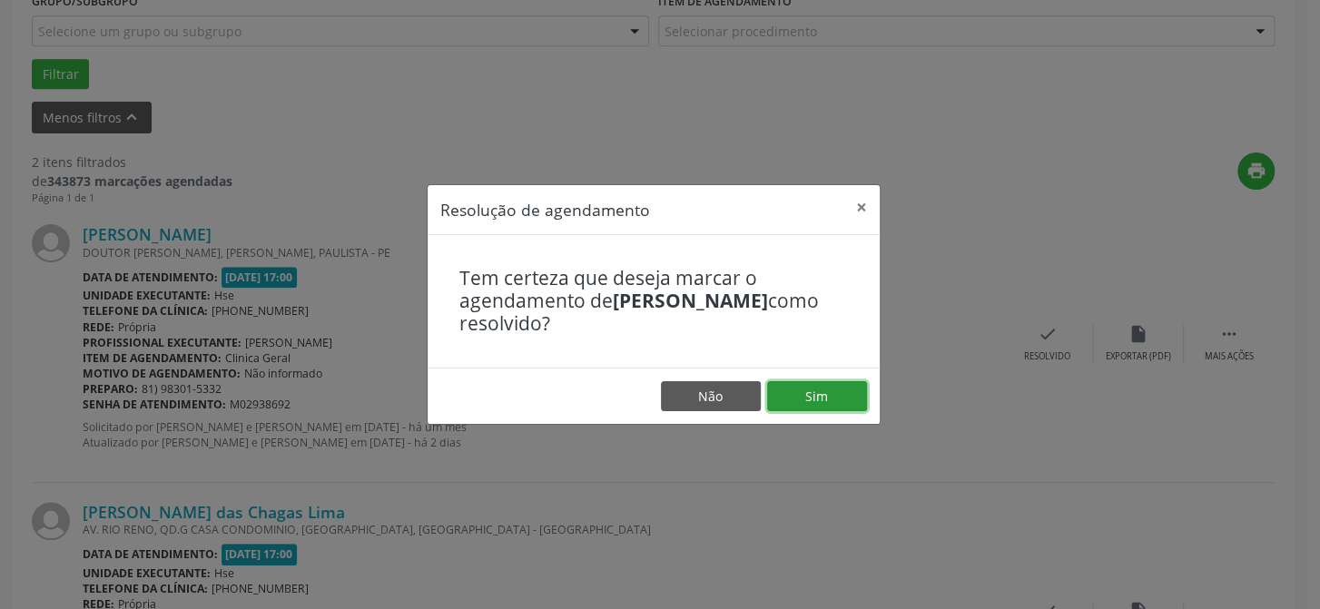
click at [840, 400] on button "Sim" at bounding box center [817, 396] width 100 height 31
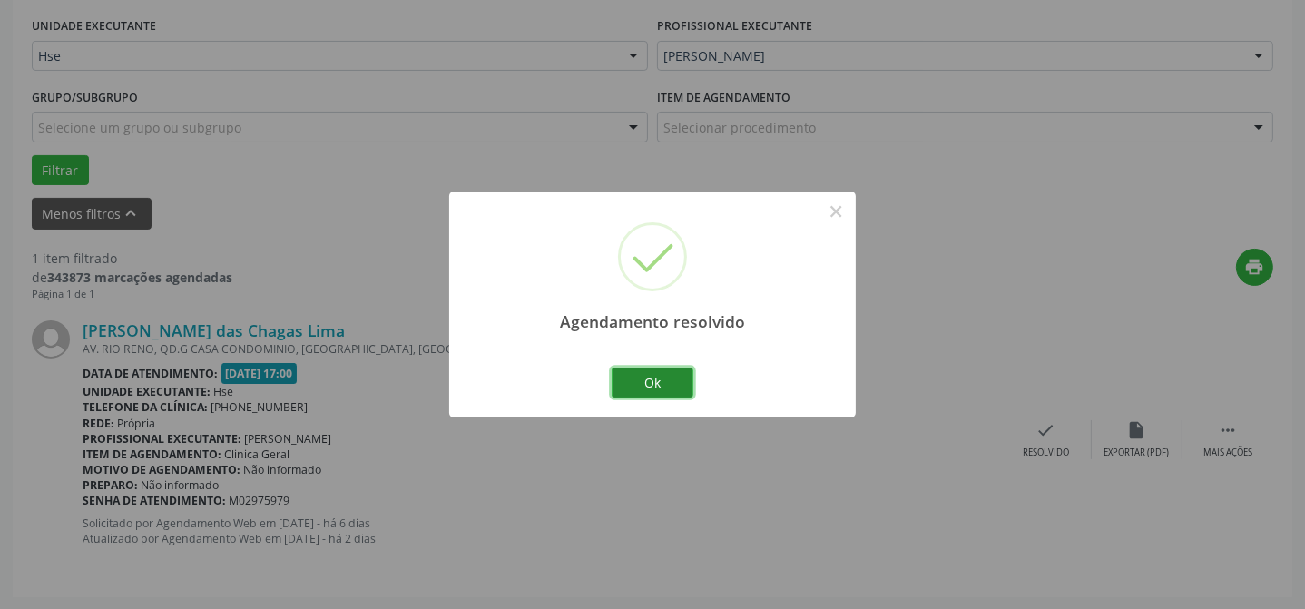
click at [677, 388] on button "Ok" at bounding box center [653, 383] width 82 height 31
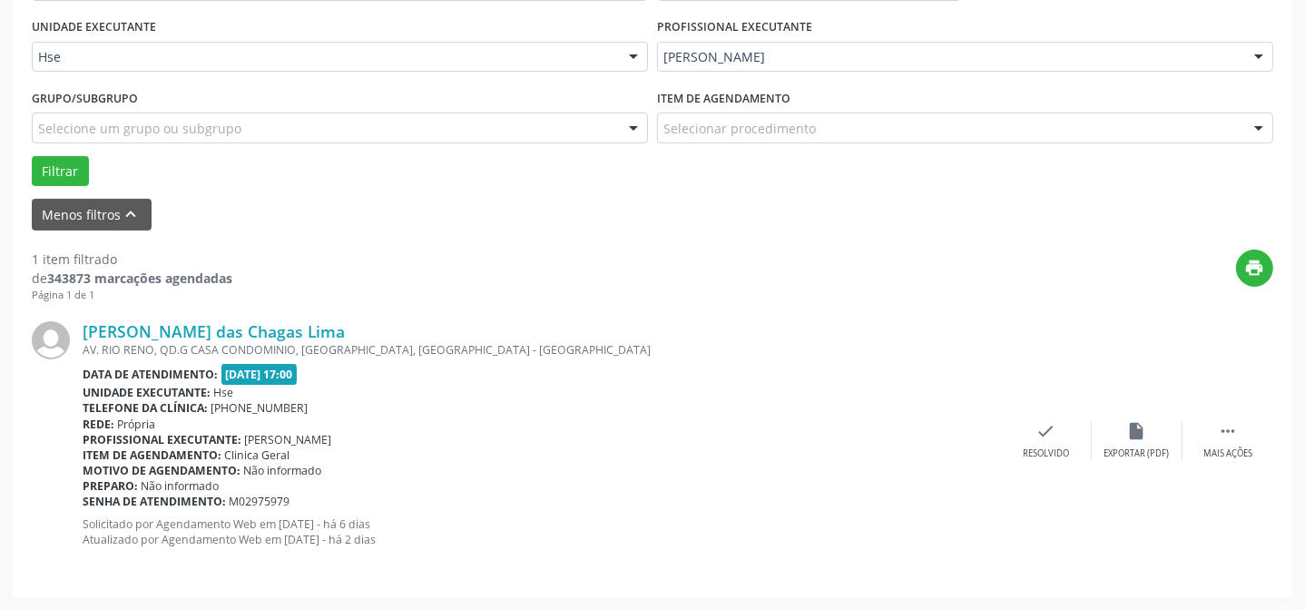
scroll to position [416, 0]
click at [1233, 432] on icon "" at bounding box center [1228, 430] width 20 height 20
click at [1119, 432] on div "alarm_off Não compareceu" at bounding box center [1137, 439] width 91 height 39
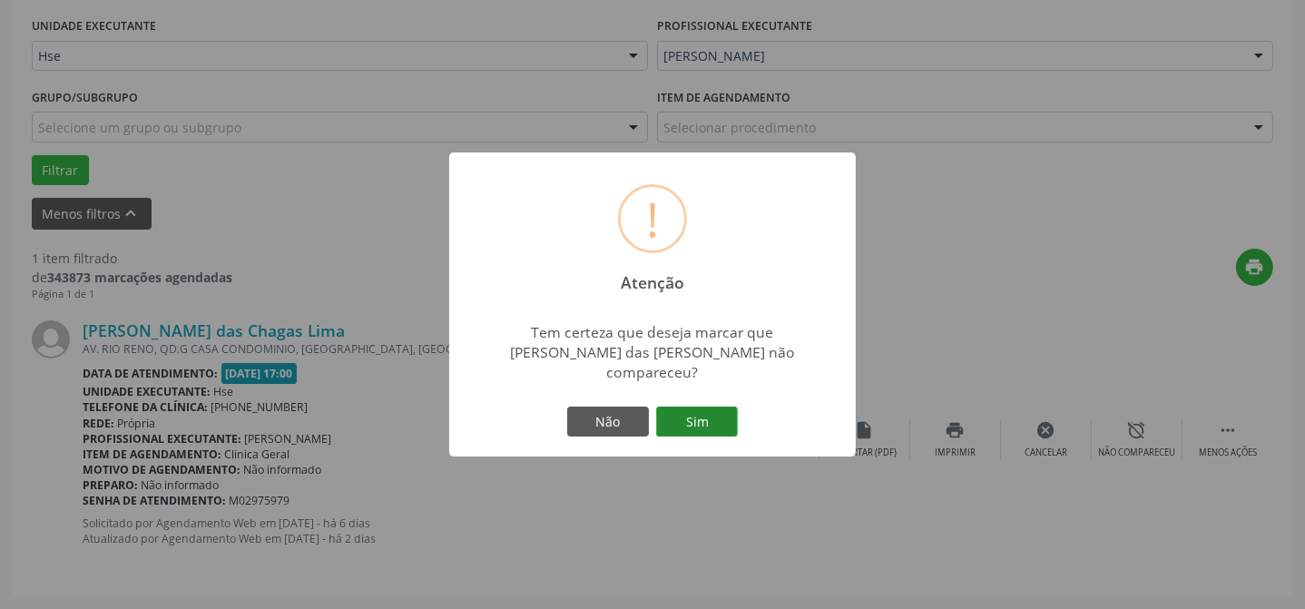
click at [713, 418] on button "Sim" at bounding box center [697, 422] width 82 height 31
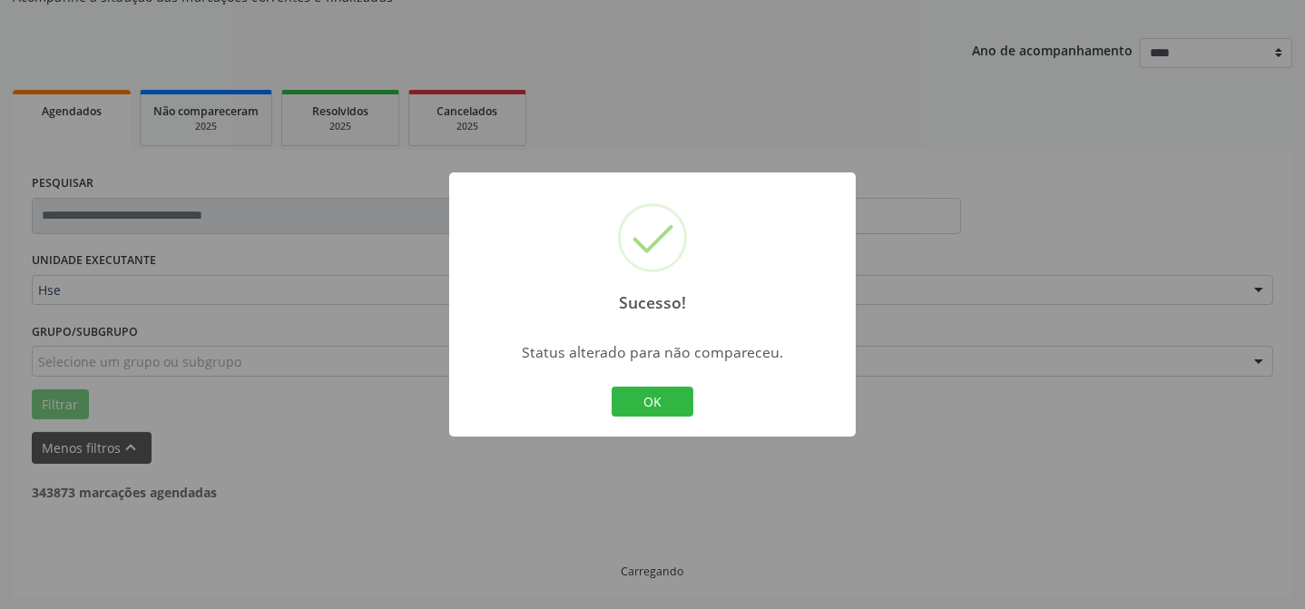
scroll to position [123, 0]
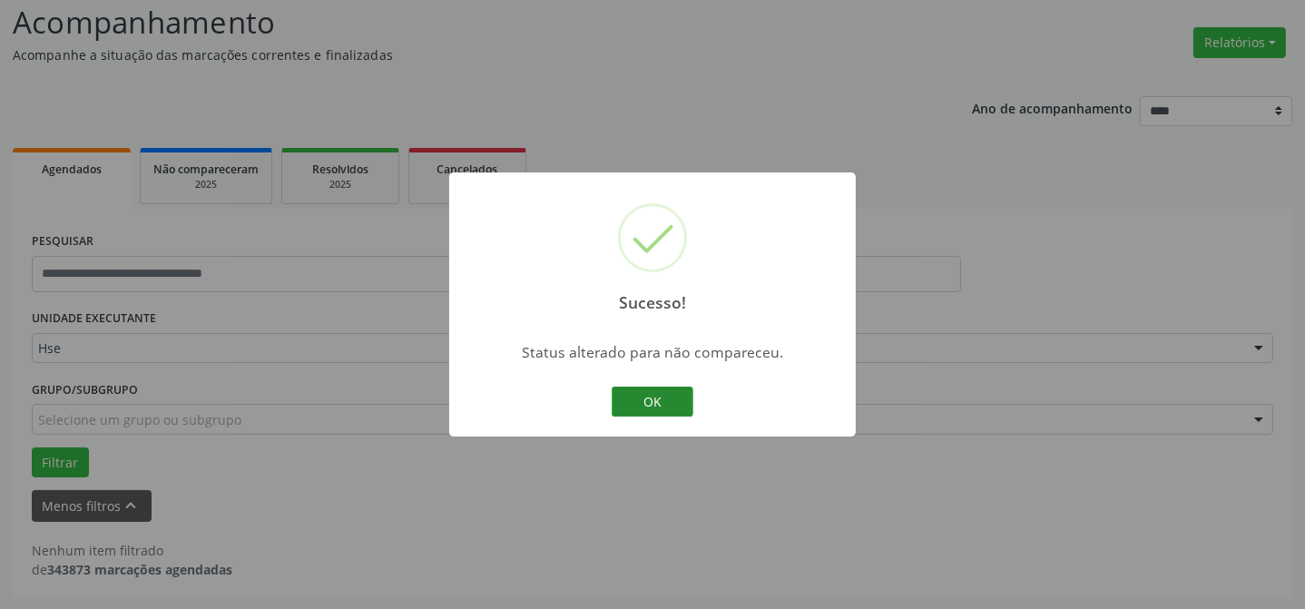
click at [687, 389] on button "OK" at bounding box center [653, 402] width 82 height 31
